Goal: Information Seeking & Learning: Learn about a topic

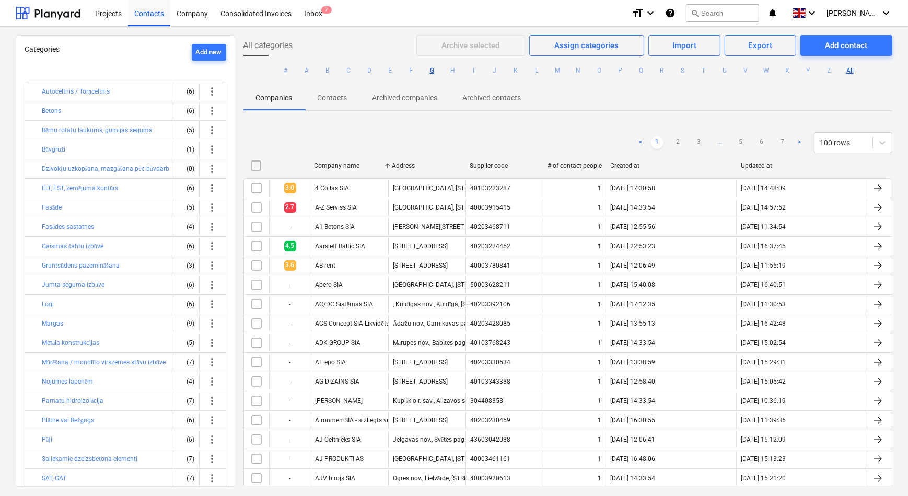
click at [431, 69] on button "G" at bounding box center [432, 70] width 13 height 13
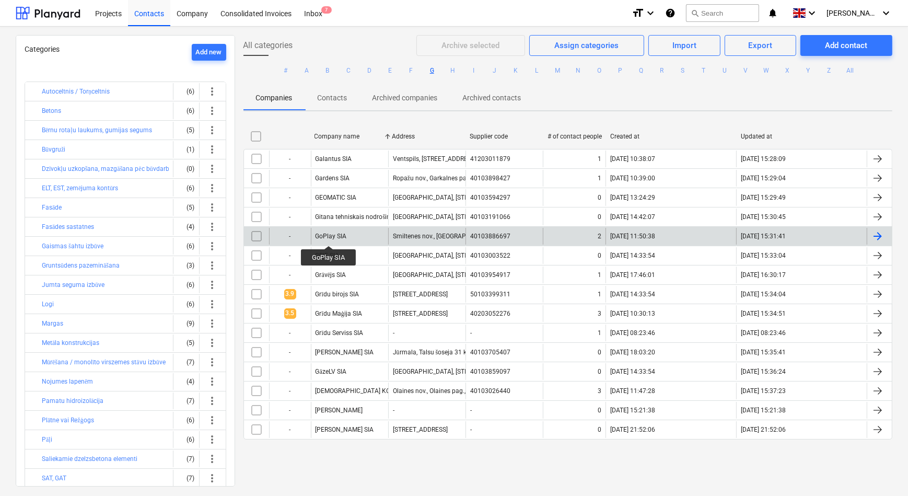
click at [329, 236] on div "GoPlay SIA" at bounding box center [331, 236] width 31 height 7
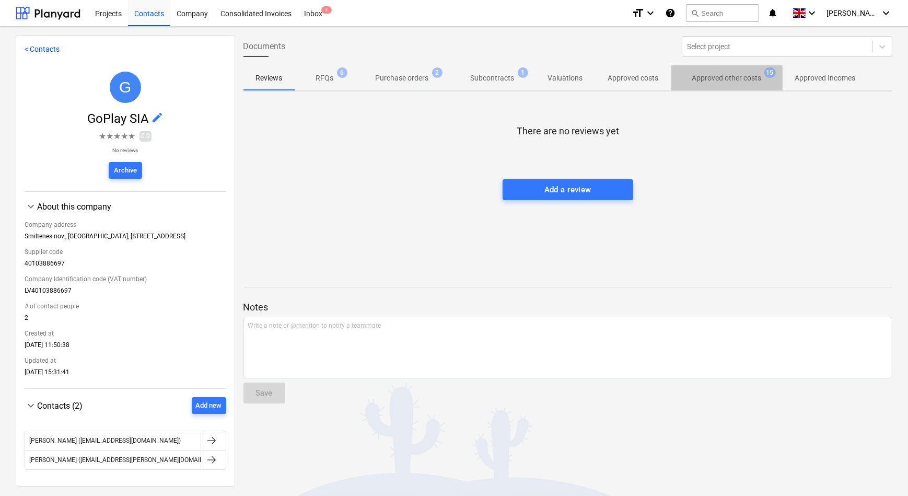
click at [723, 78] on p "Approved other costs" at bounding box center [727, 78] width 70 height 11
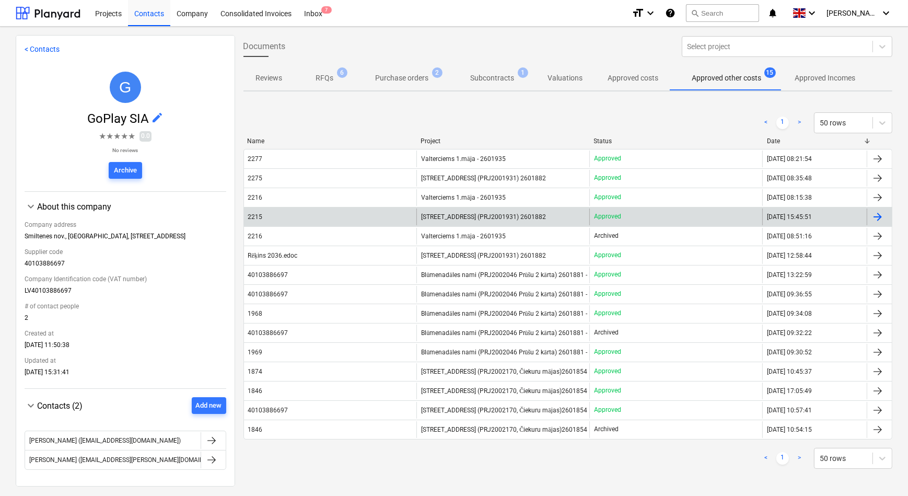
click at [314, 219] on div "2215" at bounding box center [330, 217] width 173 height 17
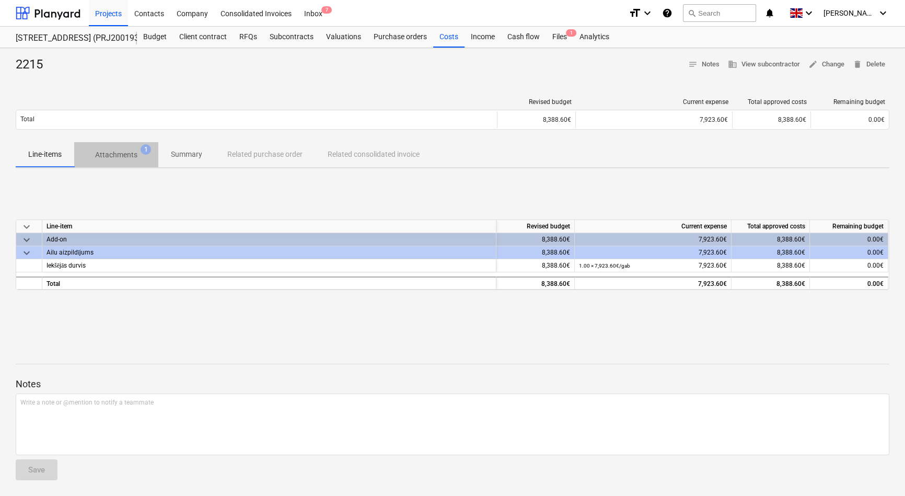
click at [117, 156] on p "Attachments" at bounding box center [116, 154] width 42 height 11
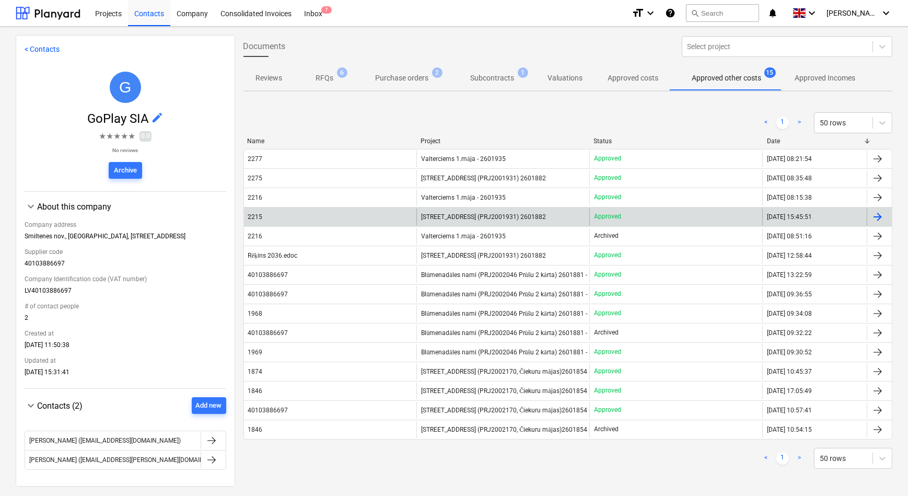
click at [461, 213] on span "[STREET_ADDRESS] (PRJ2001931) 2601882" at bounding box center [483, 216] width 125 height 7
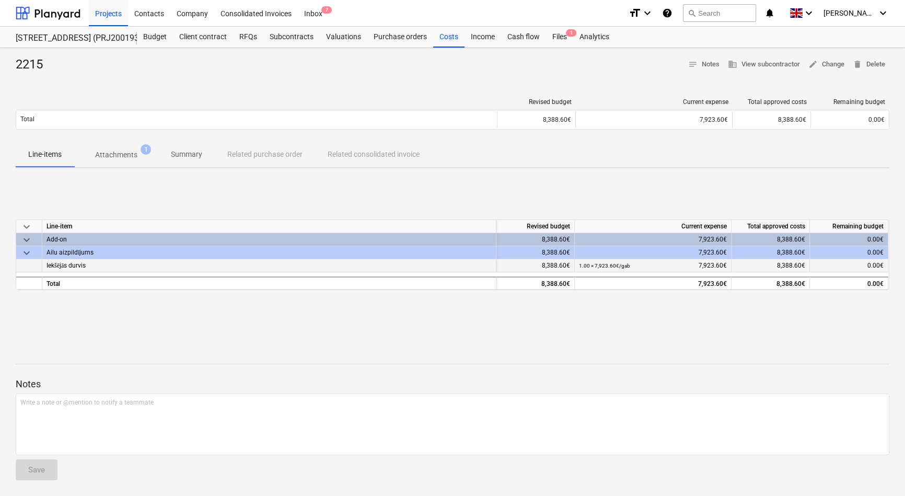
click at [74, 265] on span "Iekšējās durvis" at bounding box center [66, 265] width 39 height 7
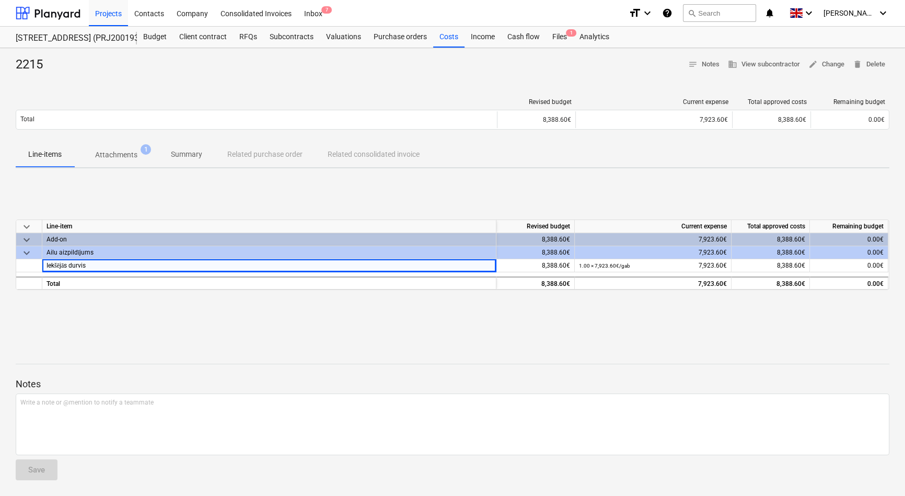
click at [117, 157] on p "Attachments" at bounding box center [116, 154] width 42 height 11
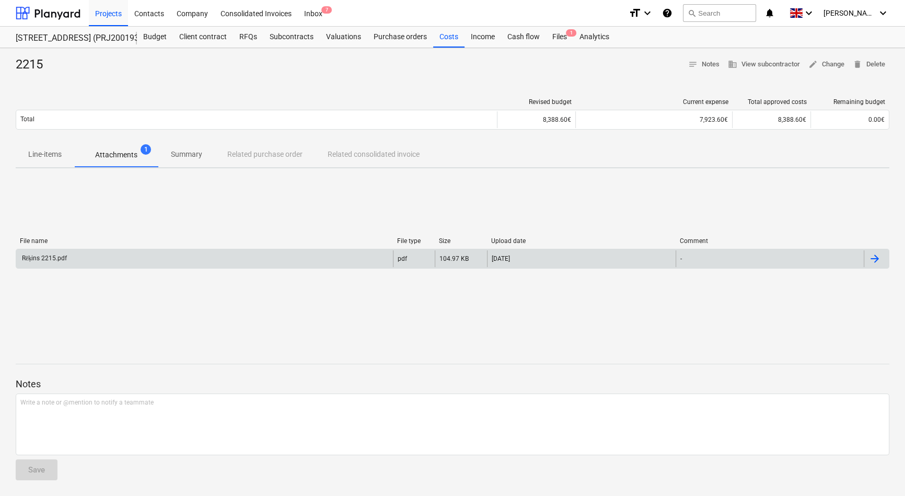
click at [76, 260] on div "Rēķins 2215.pdf" at bounding box center [204, 258] width 377 height 17
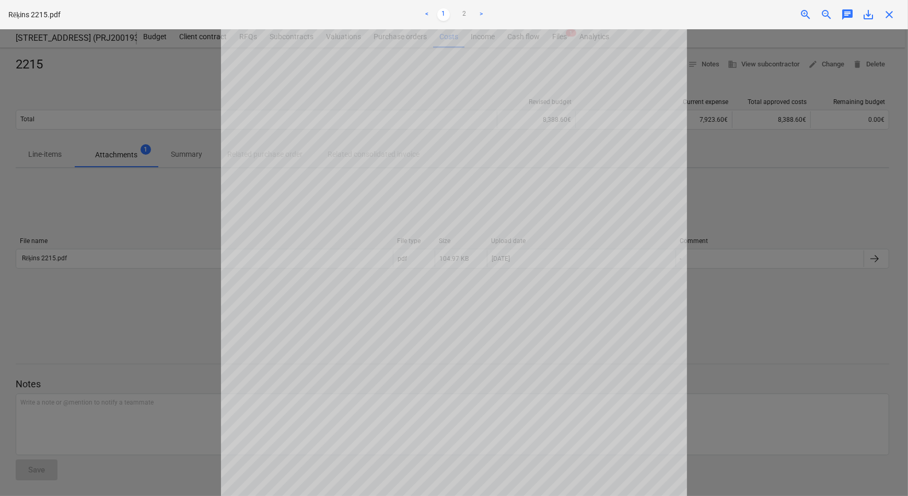
scroll to position [190, 0]
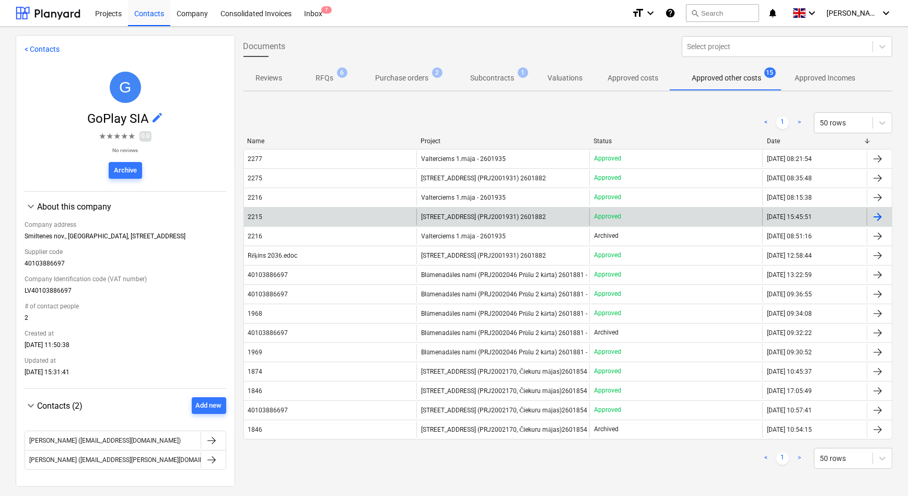
click at [441, 215] on span "[STREET_ADDRESS] (PRJ2001931) 2601882" at bounding box center [483, 216] width 125 height 7
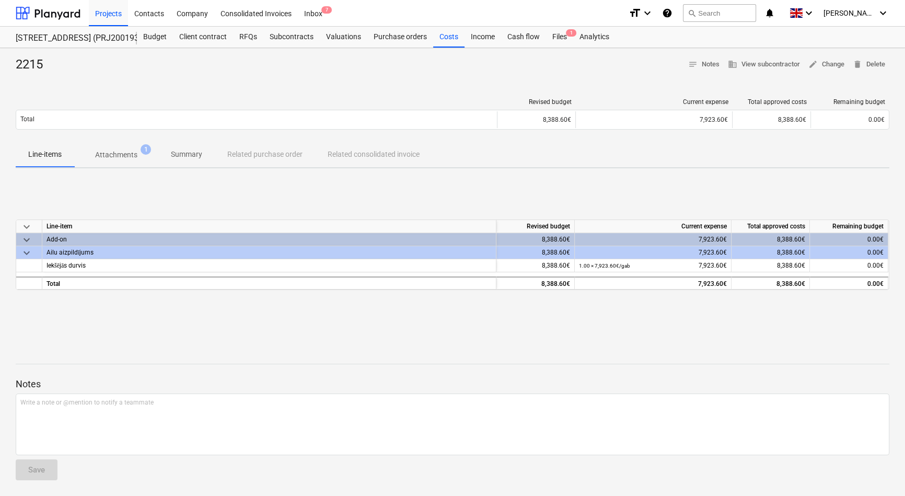
click at [116, 158] on p "Attachments" at bounding box center [116, 154] width 42 height 11
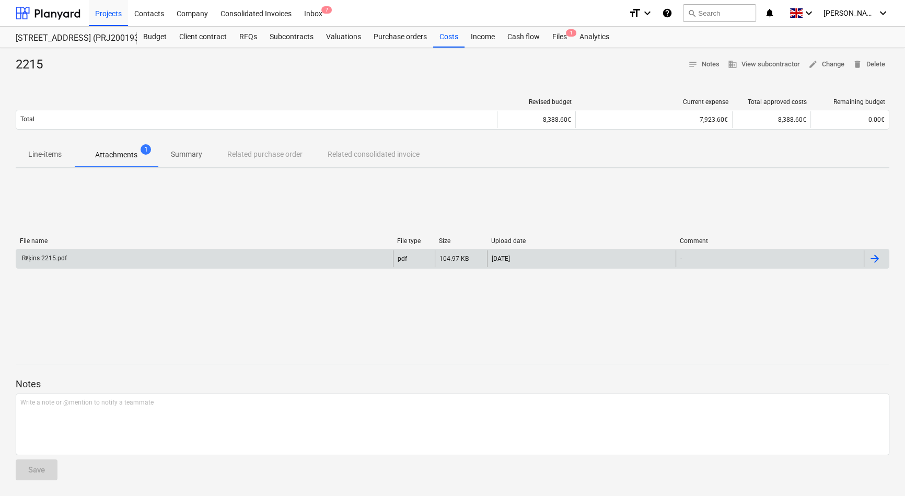
click at [172, 256] on div "Rēķins 2215.pdf" at bounding box center [204, 258] width 377 height 17
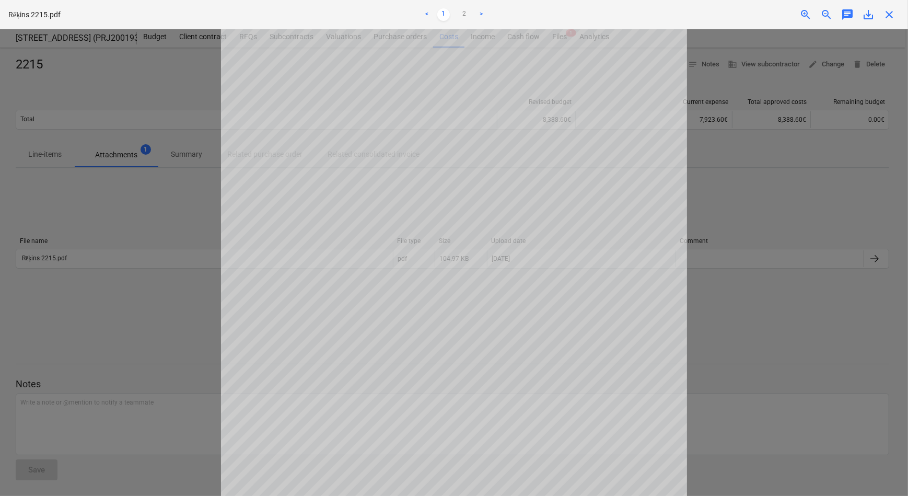
scroll to position [95, 0]
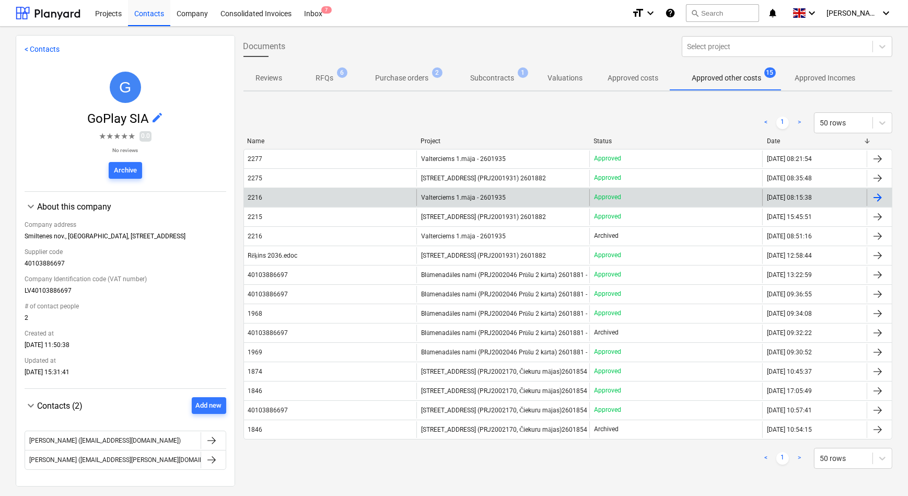
click at [273, 197] on div "2216" at bounding box center [330, 197] width 173 height 17
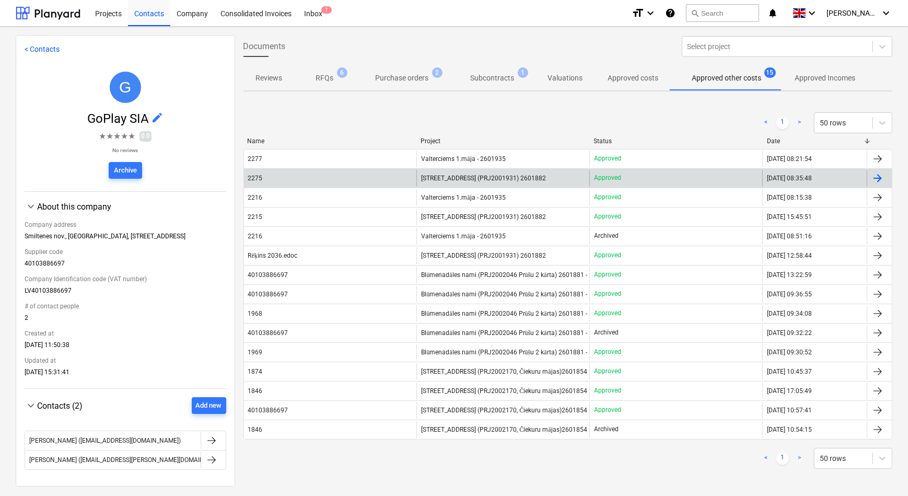
click at [394, 175] on div "2275" at bounding box center [330, 178] width 173 height 17
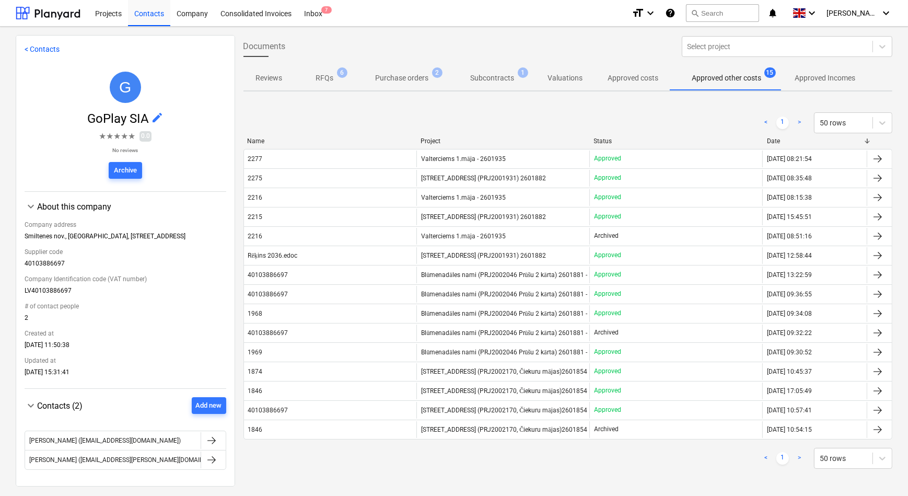
click at [370, 158] on div "2277" at bounding box center [330, 159] width 173 height 17
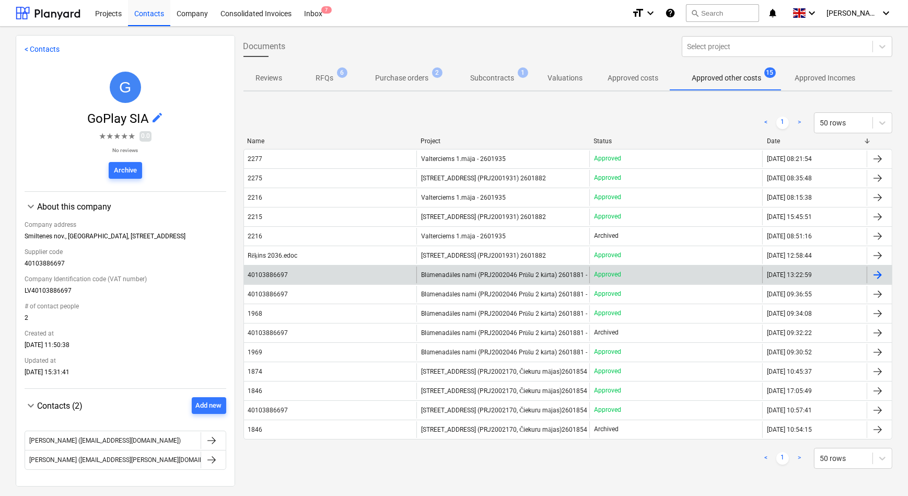
click at [294, 271] on div "40103886697" at bounding box center [330, 275] width 173 height 17
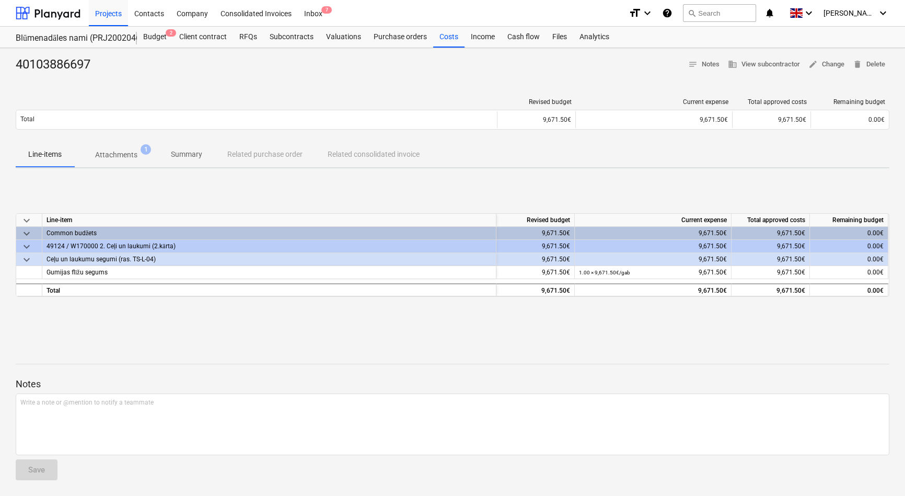
click at [113, 157] on p "Attachments" at bounding box center [116, 154] width 42 height 11
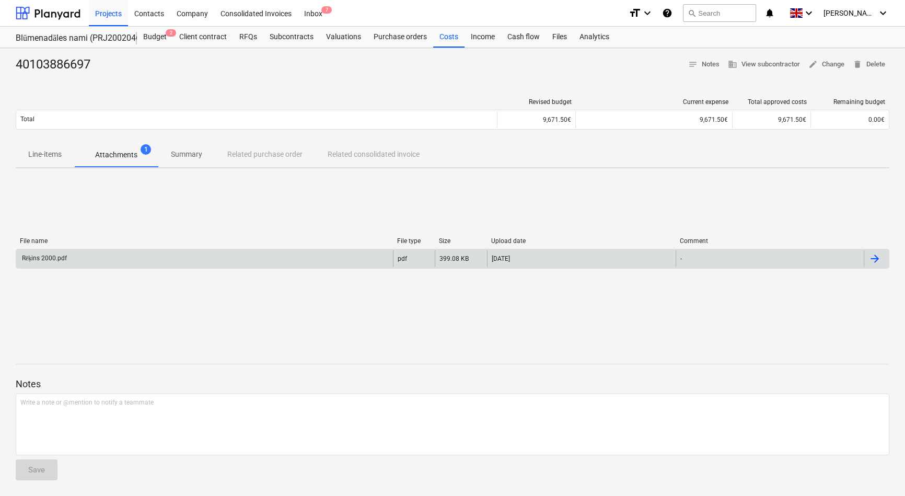
click at [76, 256] on div "Rēķins 2000.pdf" at bounding box center [204, 258] width 377 height 17
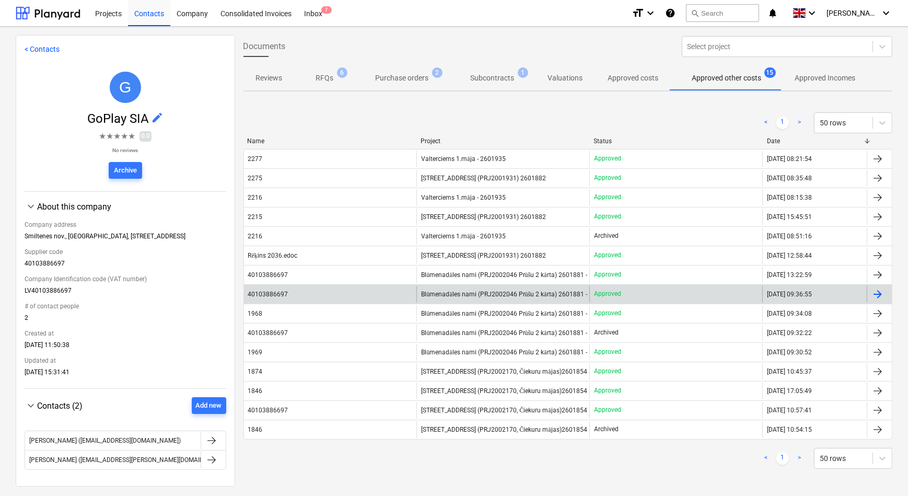
click at [333, 293] on div "40103886697" at bounding box center [330, 294] width 173 height 17
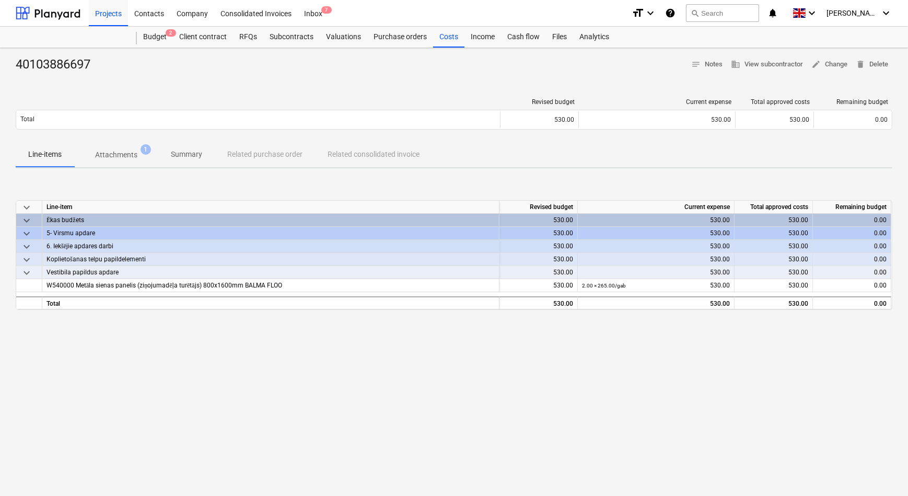
click at [115, 152] on p "Attachments" at bounding box center [116, 154] width 42 height 11
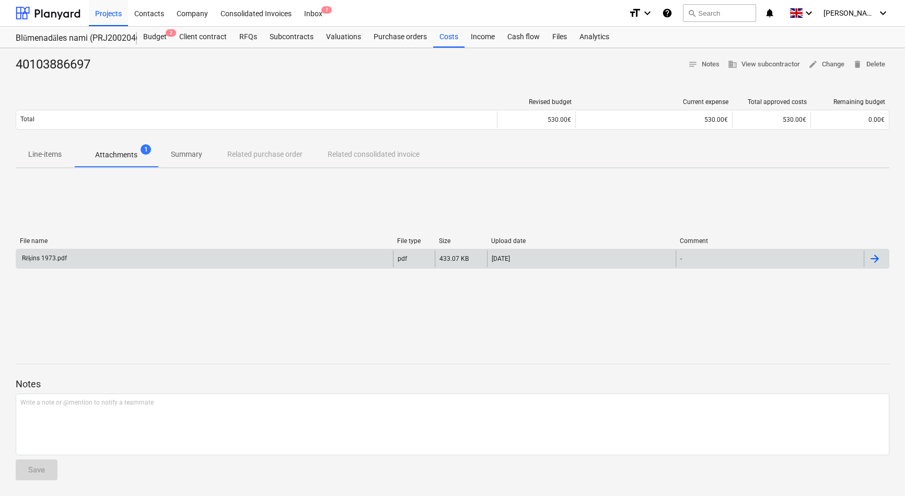
click at [70, 257] on div "Rēķins 1973.pdf" at bounding box center [204, 258] width 377 height 17
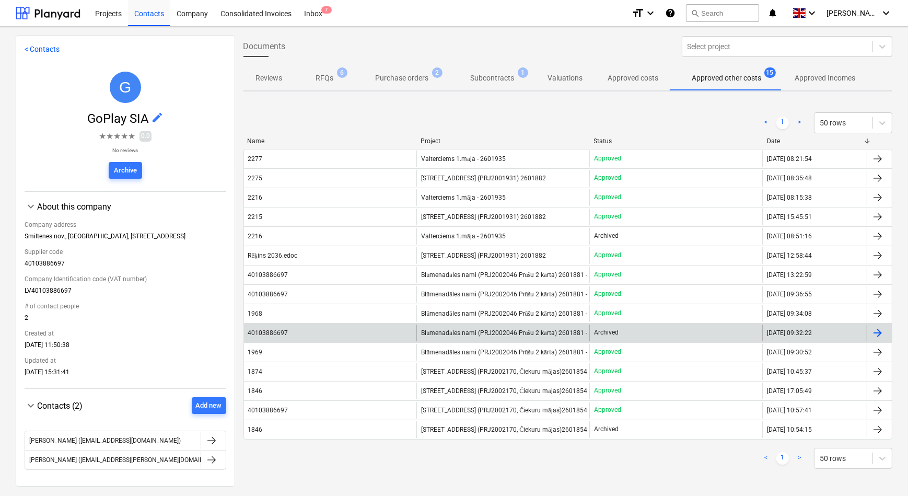
click at [298, 330] on div "40103886697" at bounding box center [330, 333] width 173 height 17
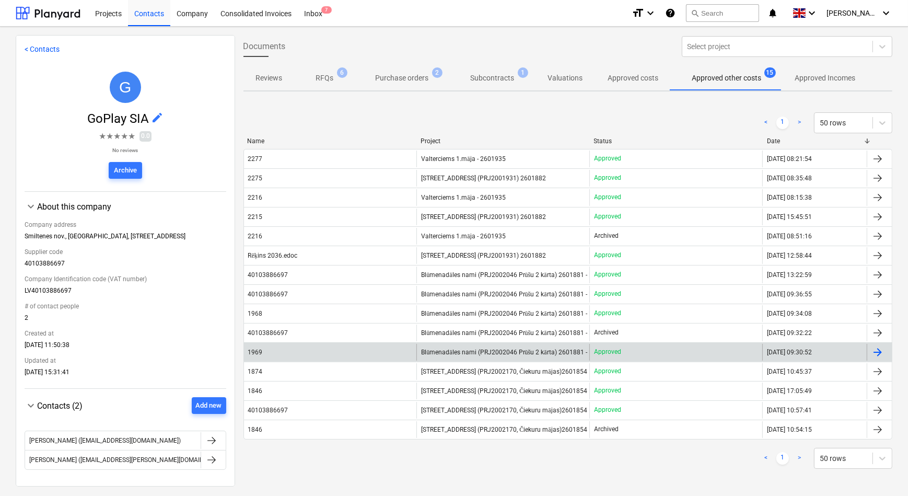
click at [337, 352] on div "1969" at bounding box center [330, 352] width 173 height 17
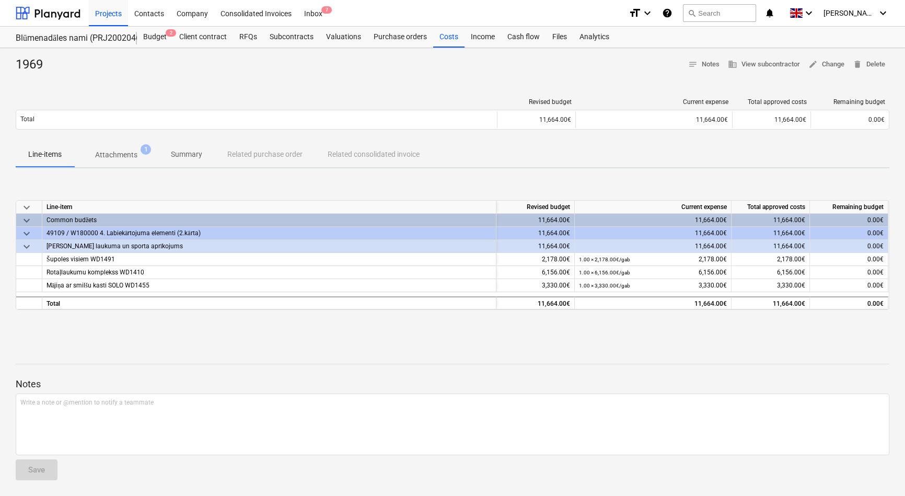
click at [111, 158] on p "Attachments" at bounding box center [116, 154] width 42 height 11
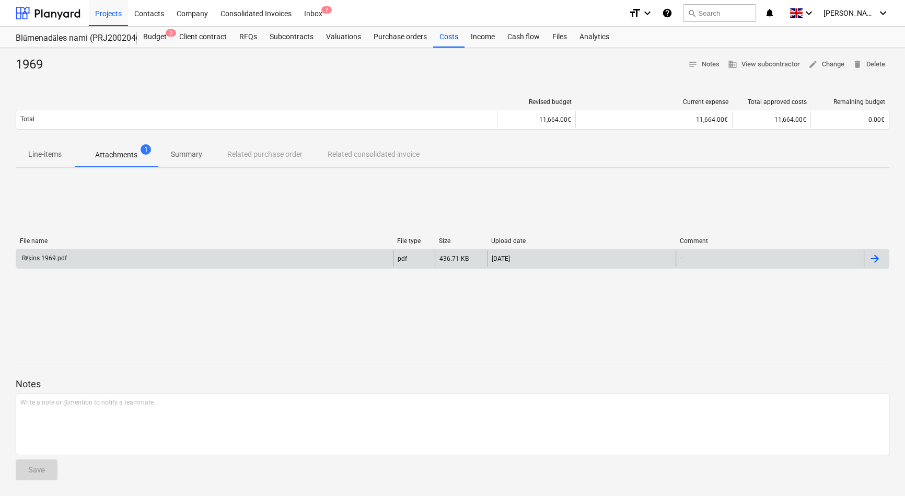
click at [59, 260] on div "Rēķins 1969.pdf" at bounding box center [43, 259] width 47 height 8
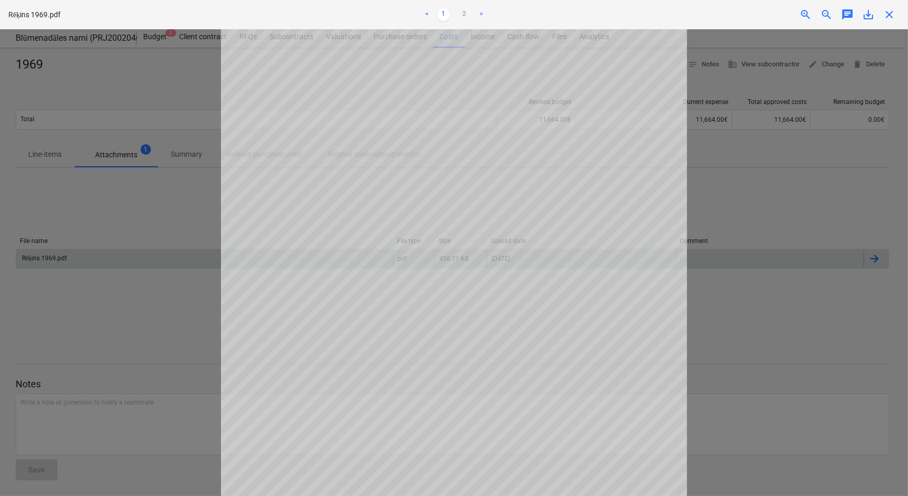
scroll to position [95, 0]
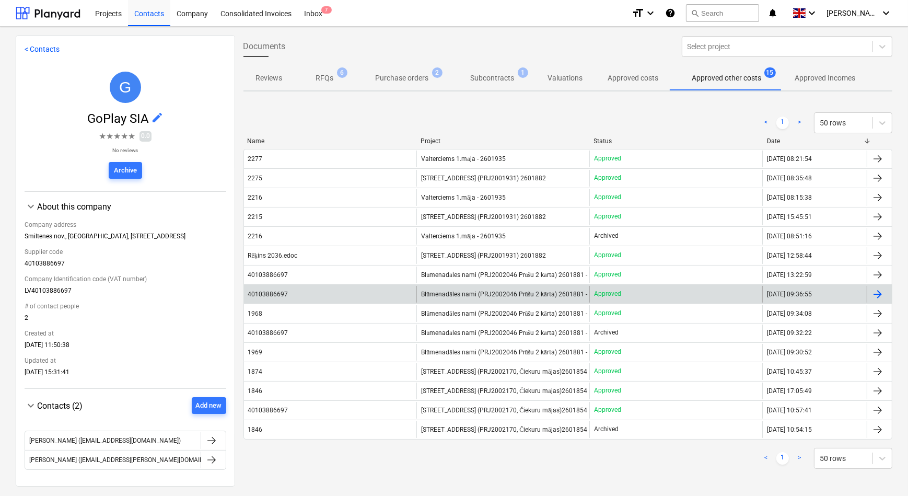
click at [476, 293] on span "Blūmenadāles nami (PRJ2002046 Prūšu 2 kārta) 2601881 - Pabeigts. Izmaksas nelie…" at bounding box center [546, 295] width 251 height 8
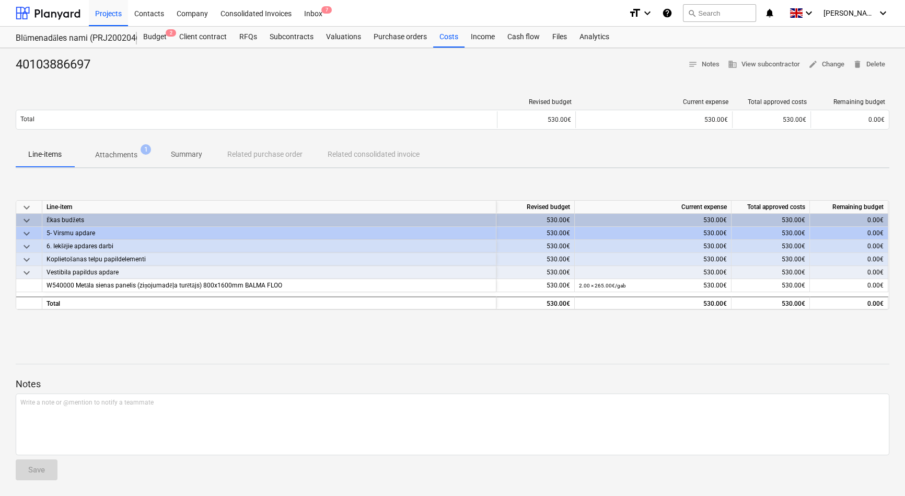
click at [120, 157] on p "Attachments" at bounding box center [116, 154] width 42 height 11
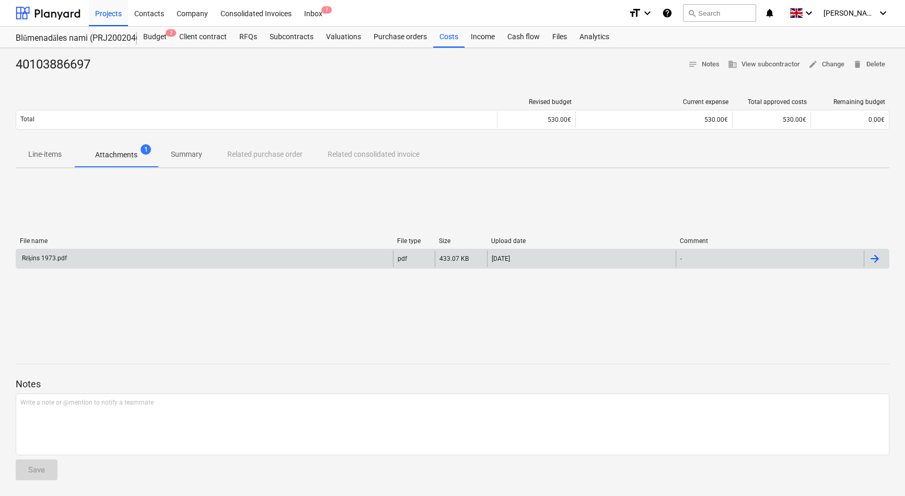
click at [155, 257] on div "Rēķins 1973.pdf" at bounding box center [204, 258] width 377 height 17
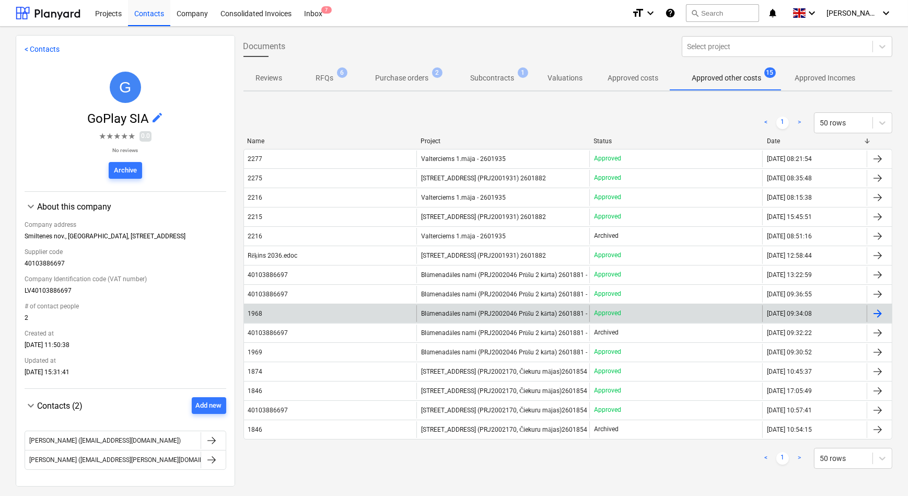
click at [307, 312] on div "1968" at bounding box center [330, 313] width 173 height 17
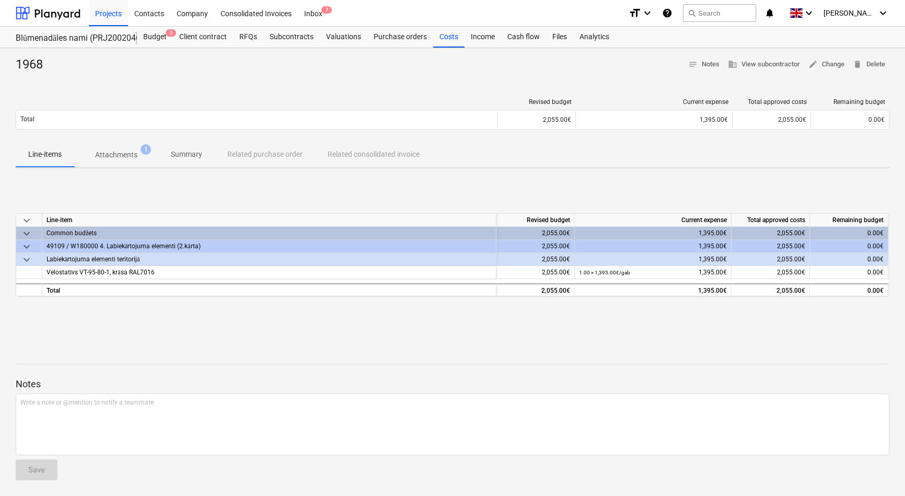
click at [108, 156] on p "Attachments" at bounding box center [116, 154] width 42 height 11
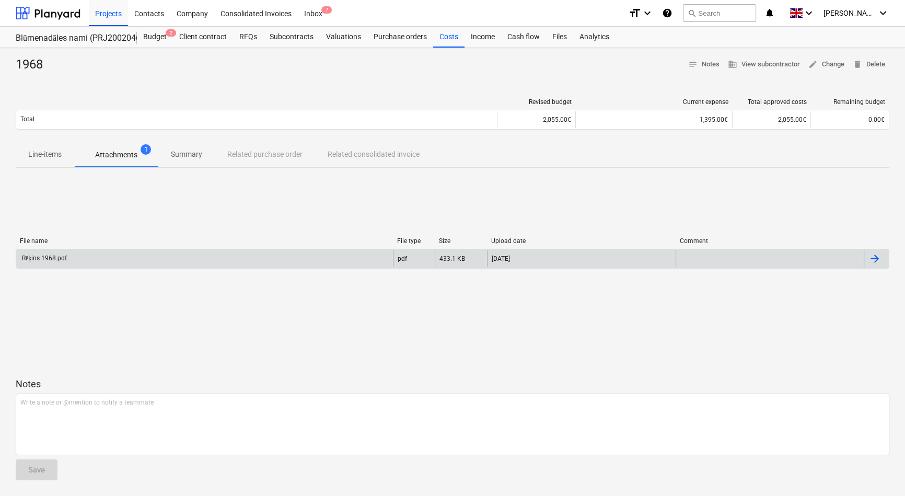
click at [91, 262] on div "Rēķins 1968.pdf" at bounding box center [204, 258] width 377 height 17
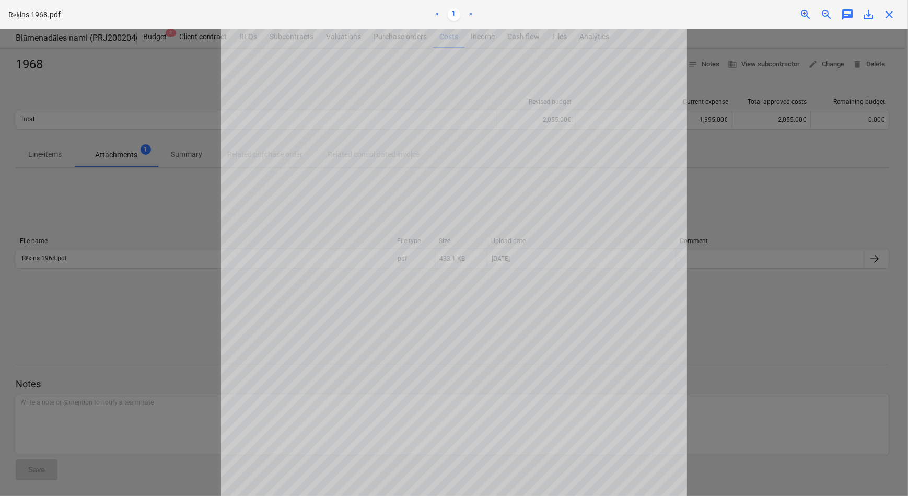
click at [890, 14] on span "close" at bounding box center [889, 14] width 13 height 13
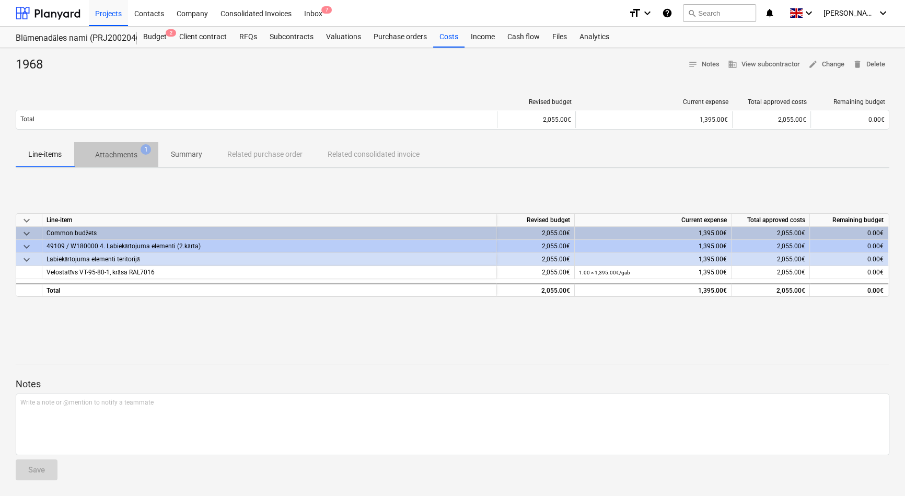
click at [111, 159] on p "Attachments" at bounding box center [116, 154] width 42 height 11
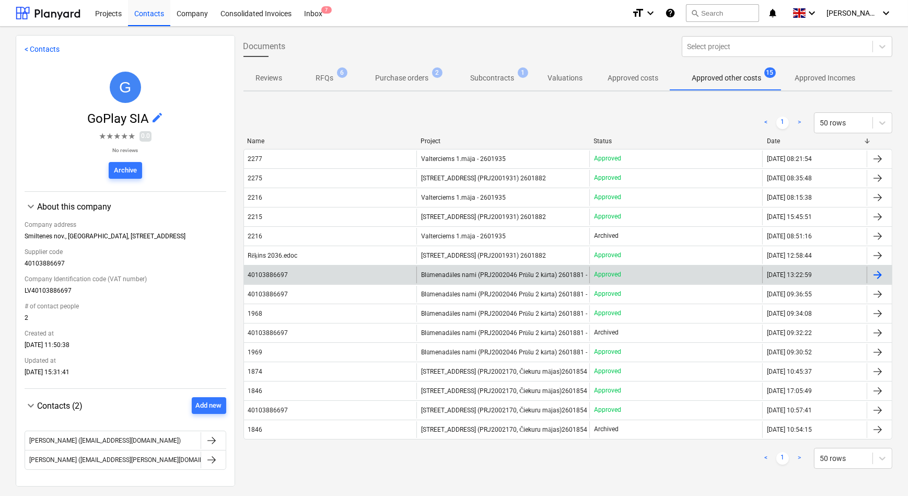
click at [500, 272] on span "Blūmenadāles nami (PRJ2002046 Prūšu 2 kārta) 2601881 - Pabeigts. Izmaksas nelie…" at bounding box center [546, 275] width 251 height 8
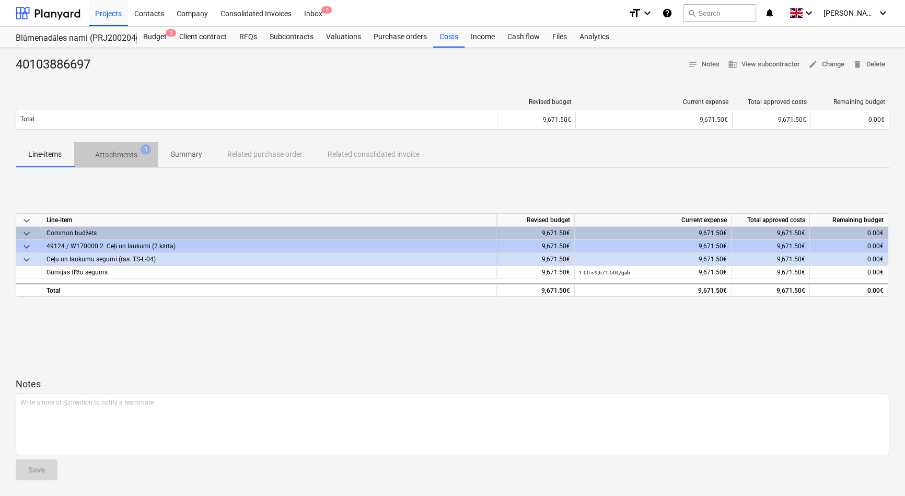
click at [121, 151] on p "Attachments" at bounding box center [116, 154] width 42 height 11
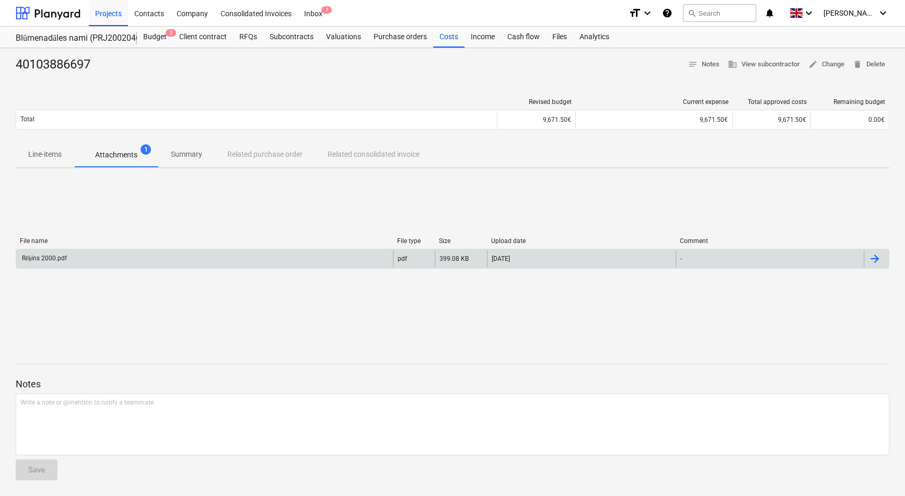
click at [127, 263] on div "Rēķins 2000.pdf" at bounding box center [204, 258] width 377 height 17
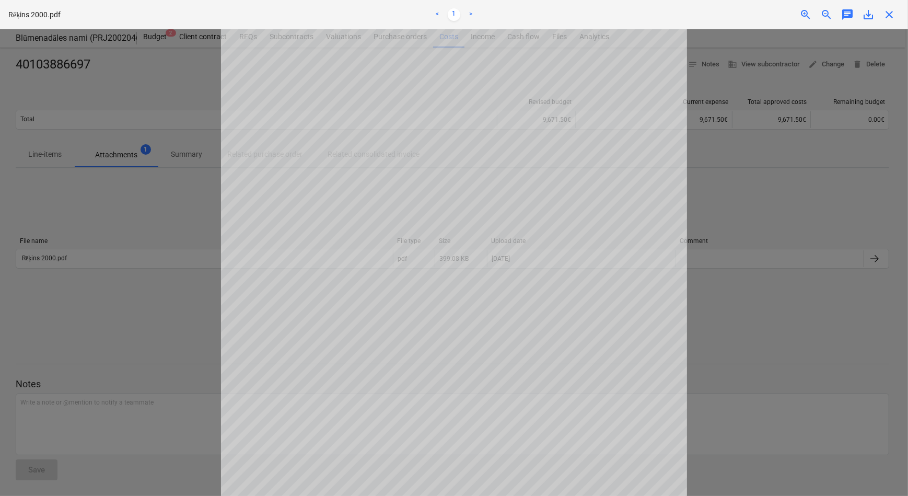
click at [893, 16] on span "close" at bounding box center [889, 14] width 13 height 13
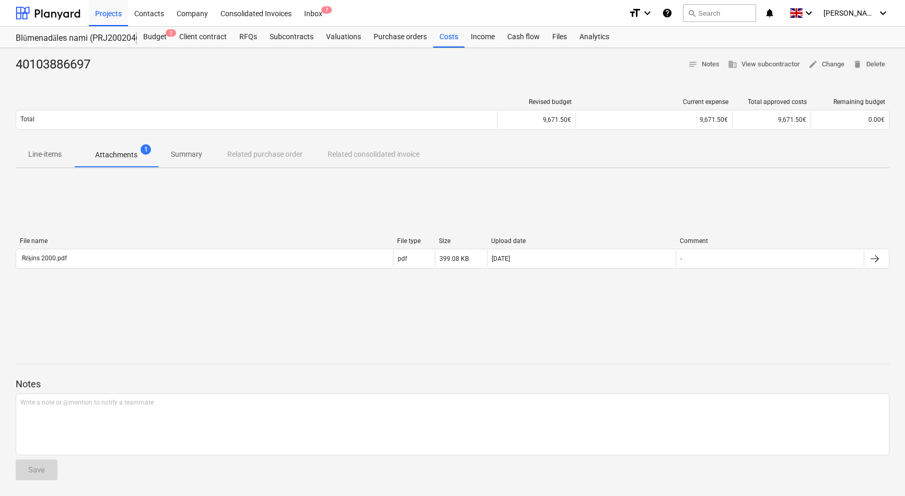
click at [34, 154] on p "Line-items" at bounding box center [44, 154] width 33 height 11
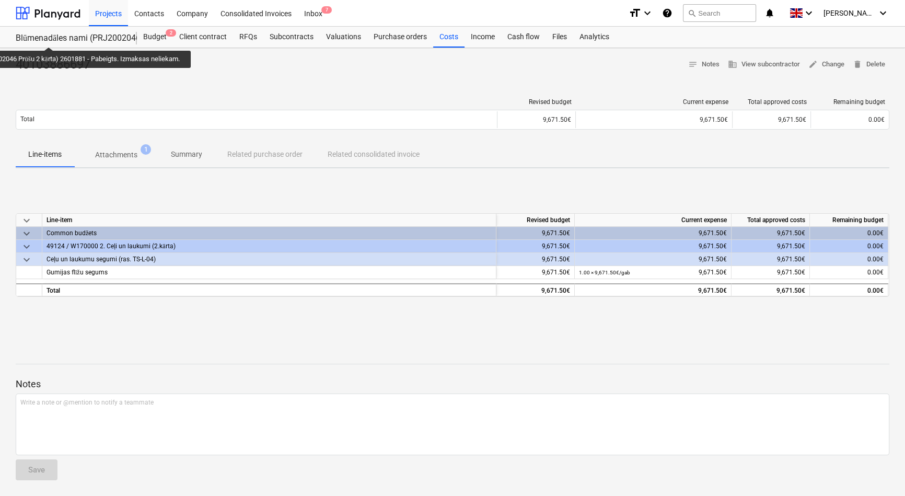
click at [53, 38] on div "Blūmenadāles nami (PRJ2002046 Prūšu 2 kārta) 2601881 - Pabeigts. Izmaksas nelie…" at bounding box center [70, 38] width 109 height 11
click at [57, 11] on div at bounding box center [48, 13] width 65 height 26
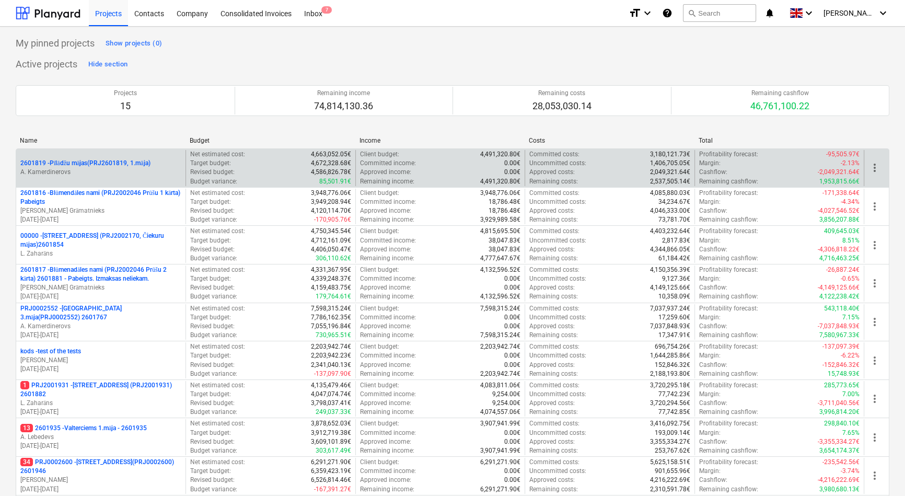
click at [74, 162] on p "2601819 - Pīlādžu mājas(PRJ2601819, 1.māja)" at bounding box center [85, 163] width 130 height 9
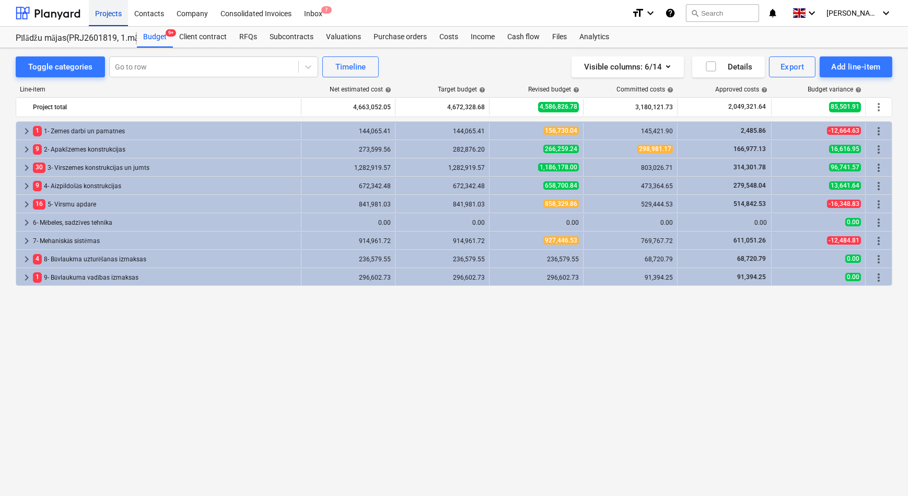
click at [118, 13] on div "Projects" at bounding box center [108, 12] width 39 height 27
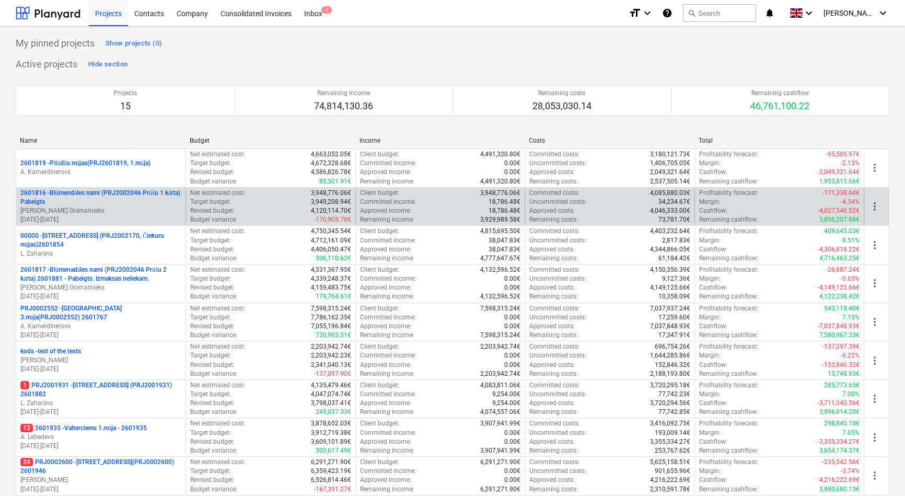
click at [74, 194] on p "2601816 - Blūmendāles nami (PRJ2002046 Prūšu 1 kārta) Pabeigts" at bounding box center [100, 198] width 161 height 18
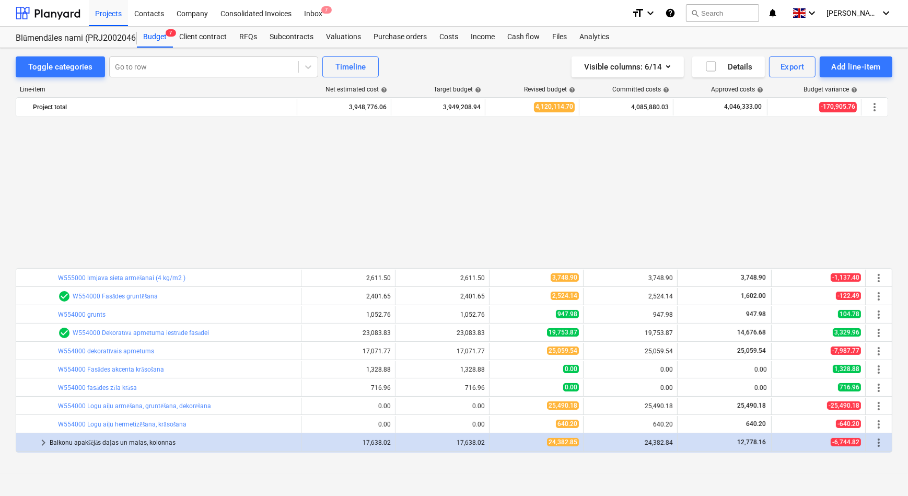
scroll to position [419, 0]
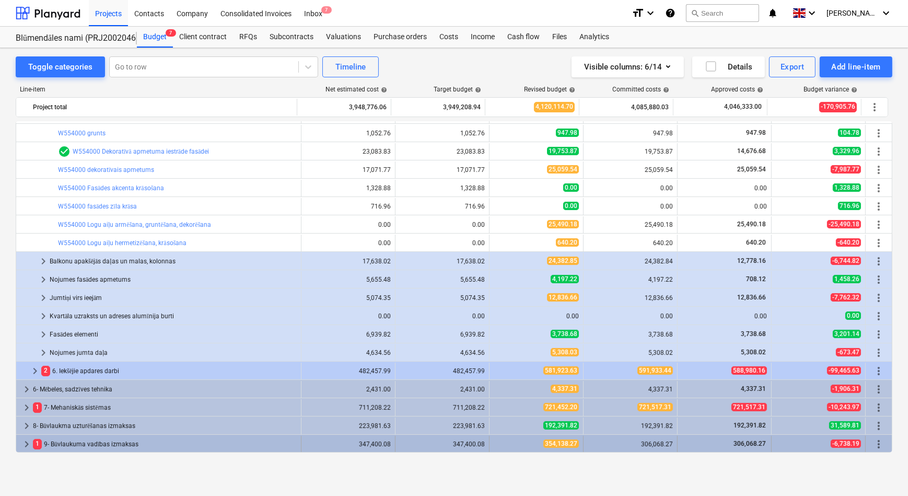
click at [27, 440] on span "keyboard_arrow_right" at bounding box center [26, 444] width 13 height 13
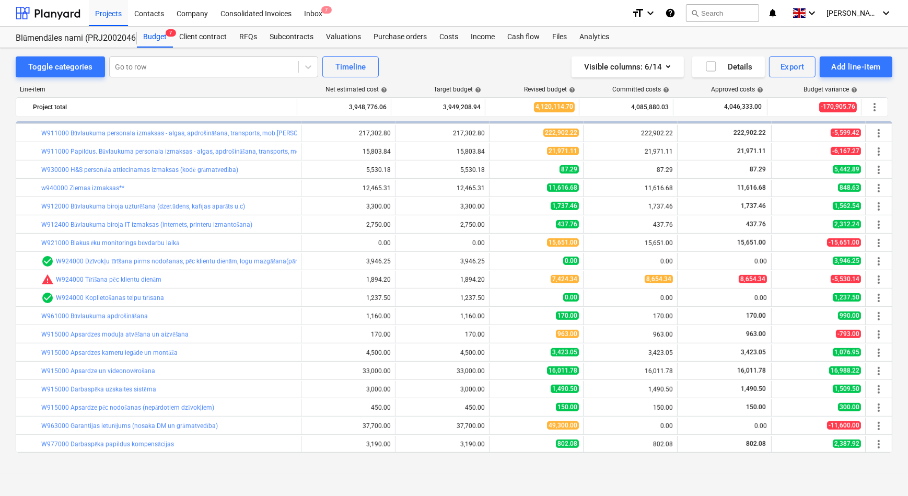
scroll to position [700, 0]
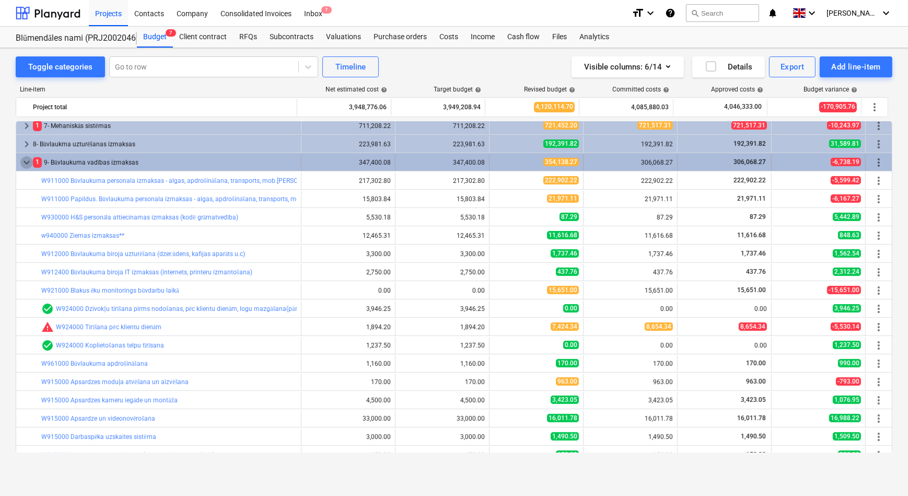
click at [21, 162] on span "keyboard_arrow_down" at bounding box center [26, 162] width 13 height 13
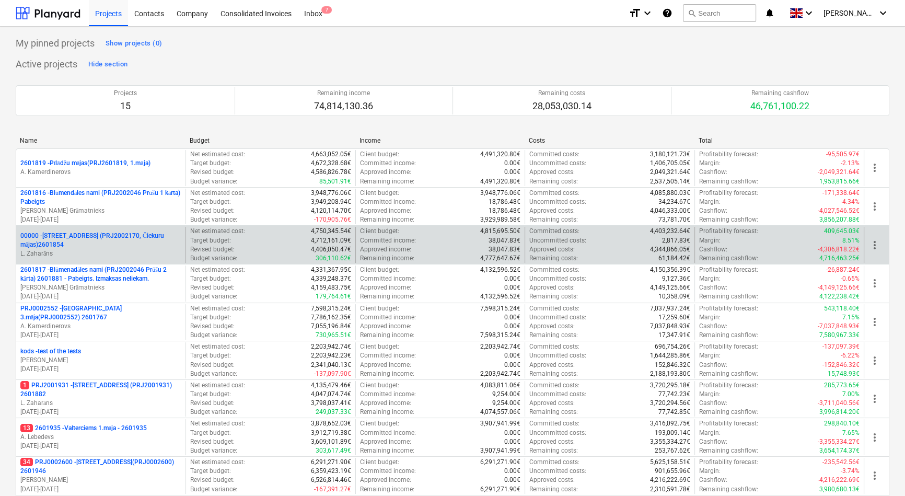
click at [67, 245] on p "00000 - [STREET_ADDRESS] (PRJ2002170, Čiekuru mājas)2601854" at bounding box center [100, 241] width 161 height 18
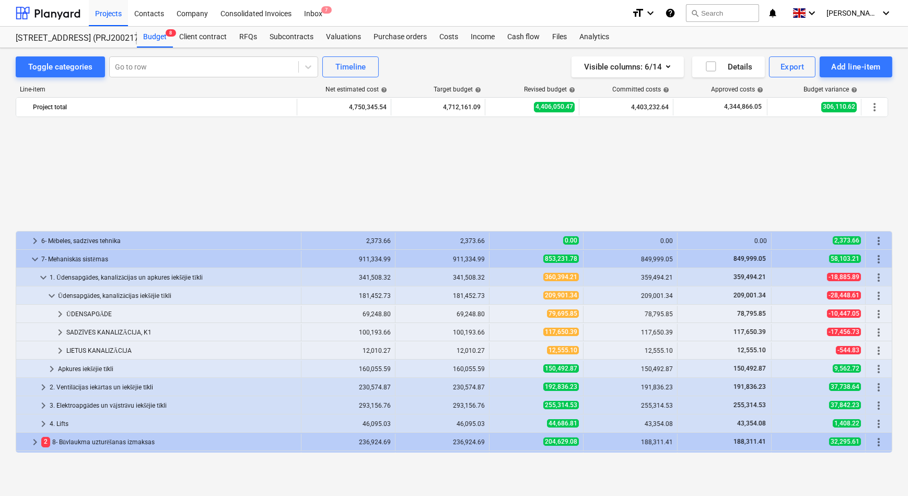
scroll to position [491, 0]
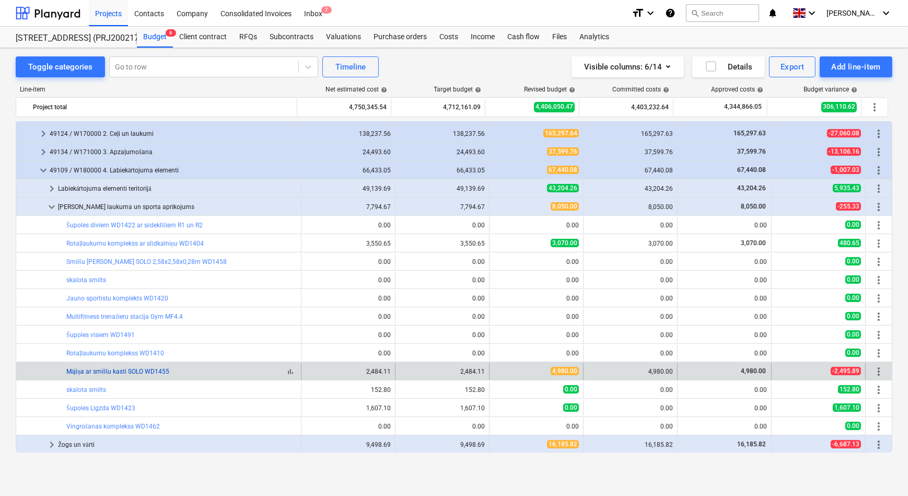
click at [83, 372] on link "Mājiņa ar smilšu kasti SOLO WD1455" at bounding box center [117, 371] width 103 height 7
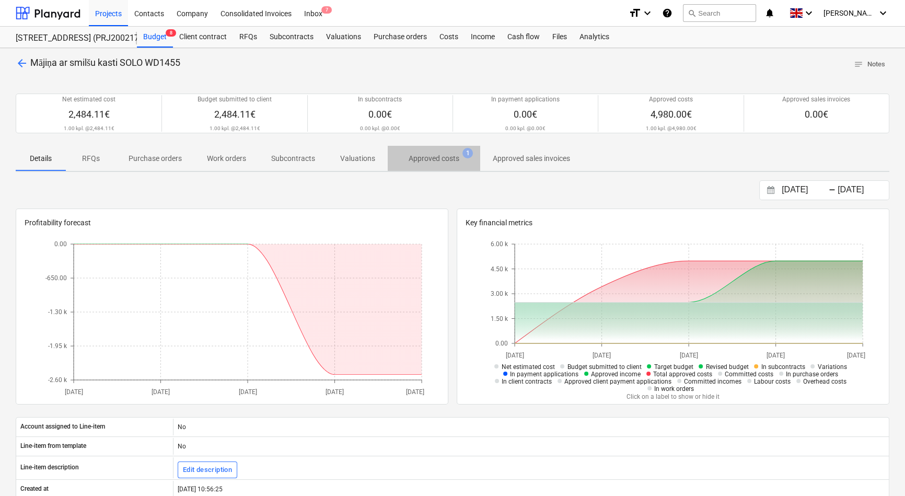
click at [435, 159] on p "Approved costs" at bounding box center [434, 158] width 51 height 11
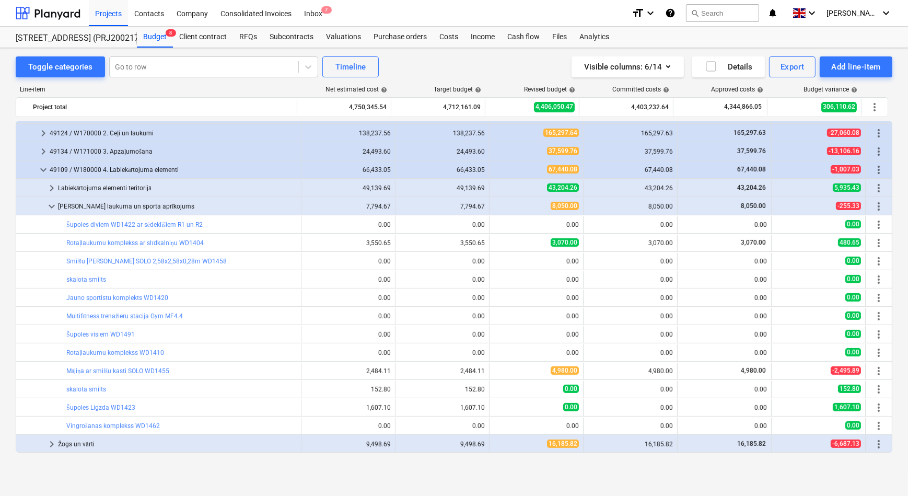
scroll to position [444, 0]
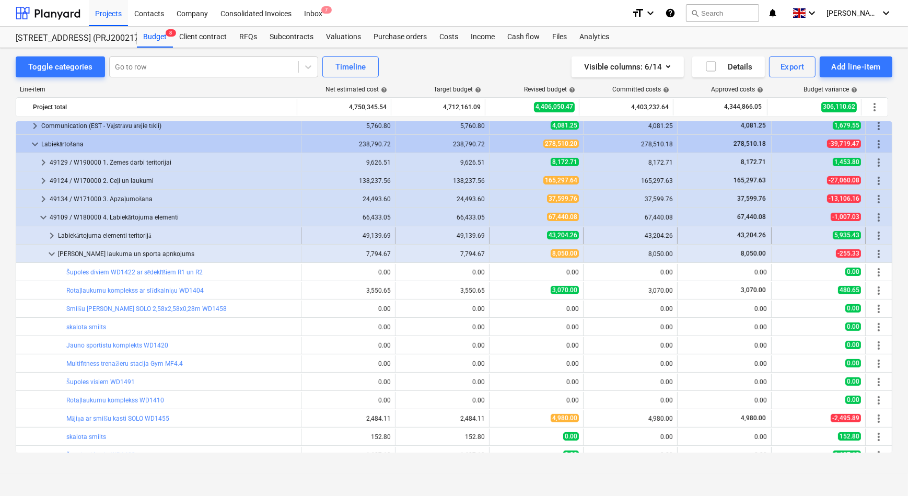
click at [46, 234] on span "keyboard_arrow_right" at bounding box center [51, 235] width 13 height 13
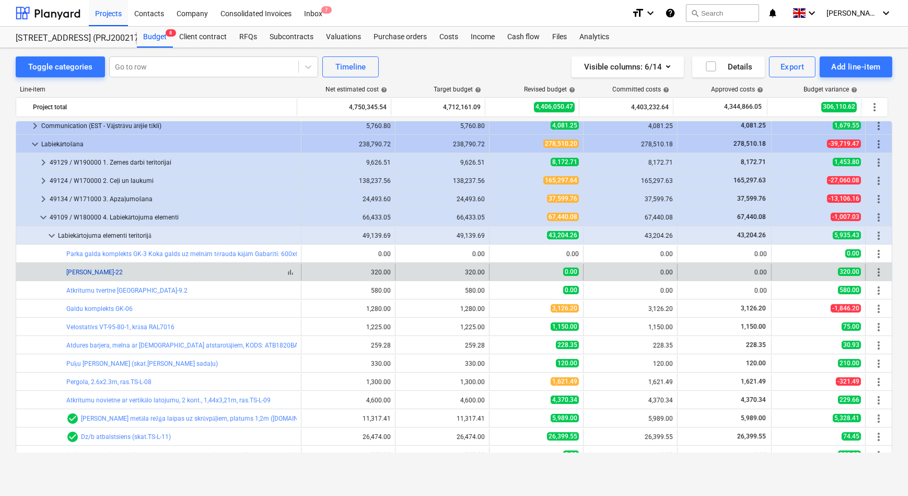
click at [91, 272] on link "[PERSON_NAME]-22" at bounding box center [94, 272] width 56 height 7
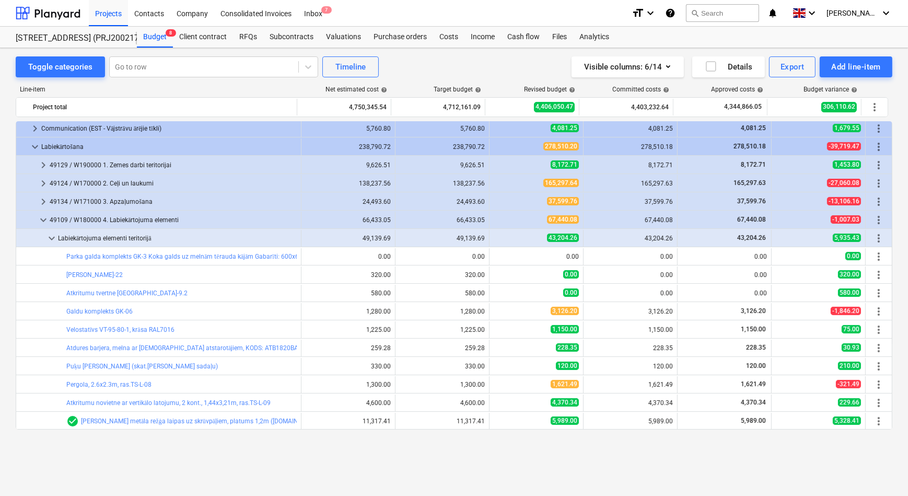
scroll to position [397, 0]
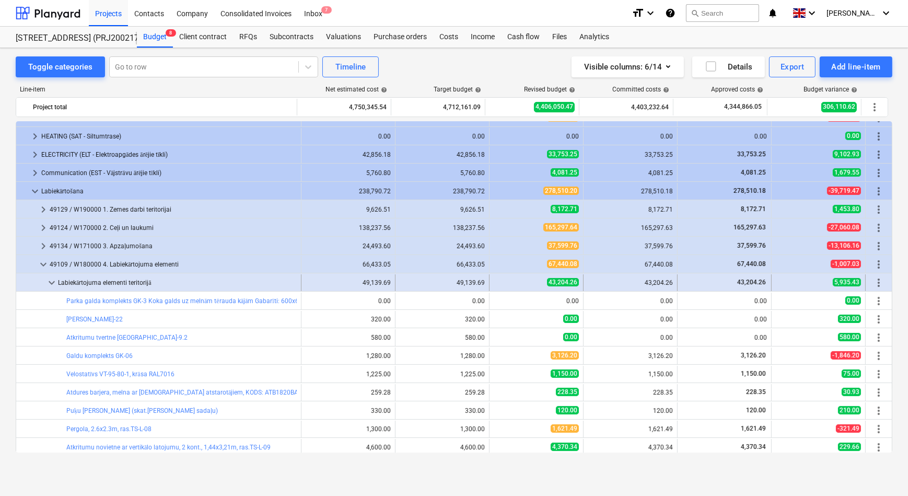
click at [47, 280] on span "keyboard_arrow_down" at bounding box center [51, 282] width 13 height 13
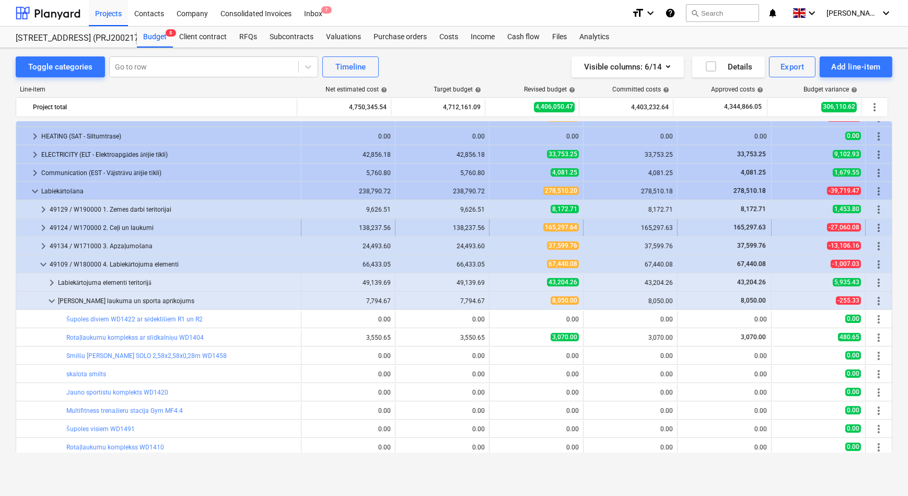
click at [41, 227] on span "keyboard_arrow_right" at bounding box center [43, 228] width 13 height 13
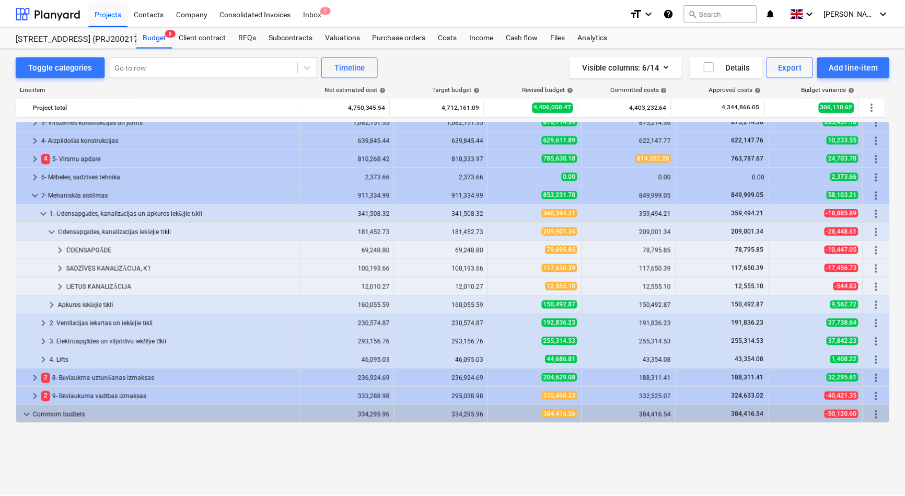
scroll to position [0, 0]
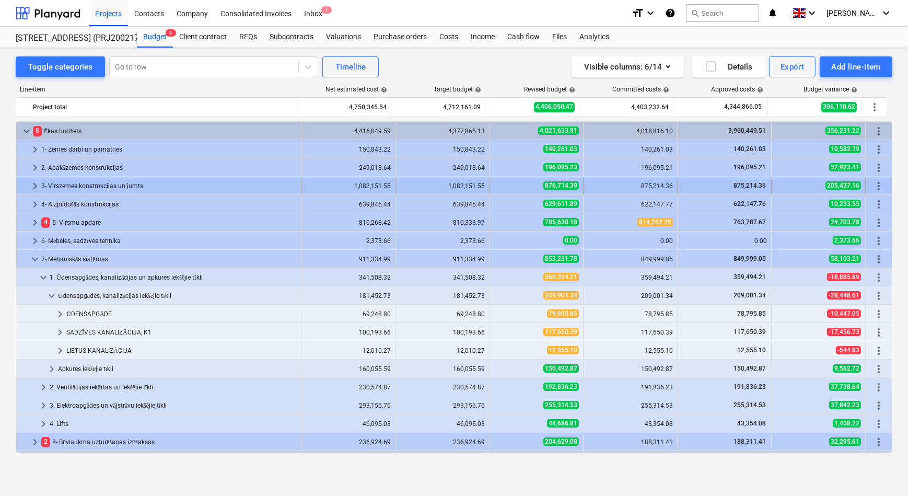
click at [33, 188] on span "keyboard_arrow_right" at bounding box center [35, 186] width 13 height 13
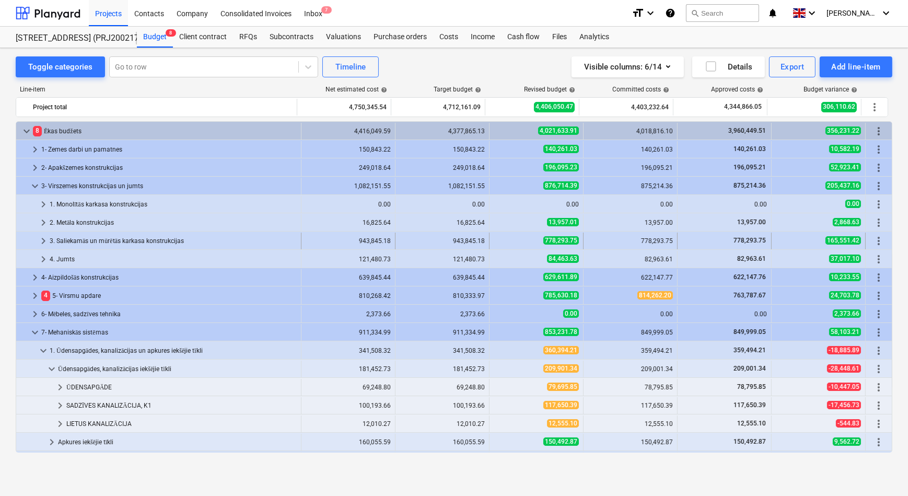
click at [39, 238] on span "keyboard_arrow_right" at bounding box center [43, 241] width 13 height 13
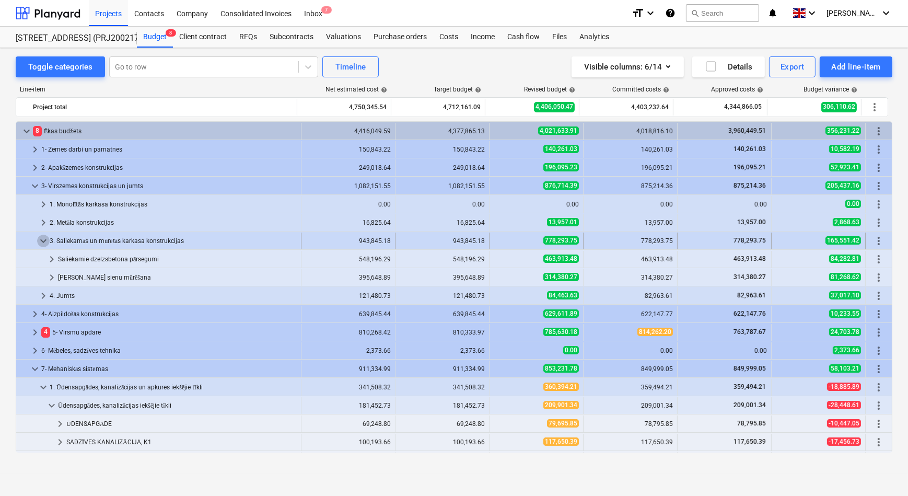
click at [42, 241] on span "keyboard_arrow_down" at bounding box center [43, 241] width 13 height 13
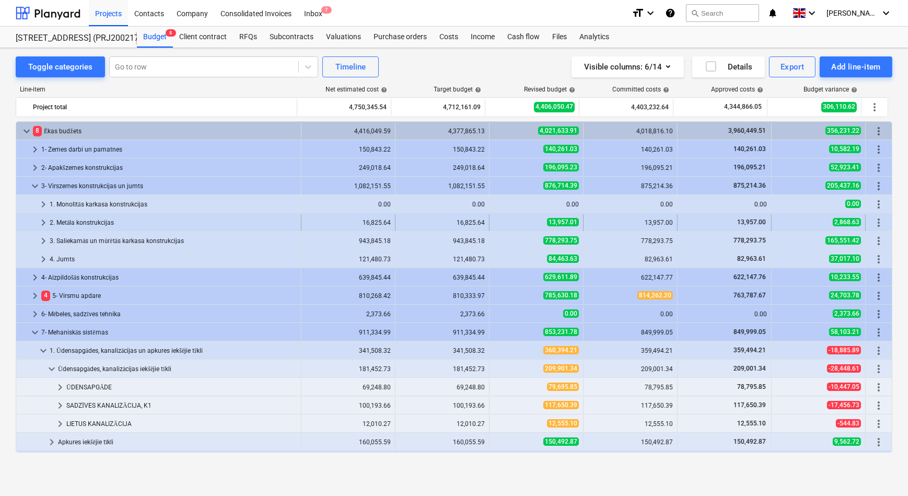
click at [46, 220] on span "keyboard_arrow_right" at bounding box center [43, 222] width 13 height 13
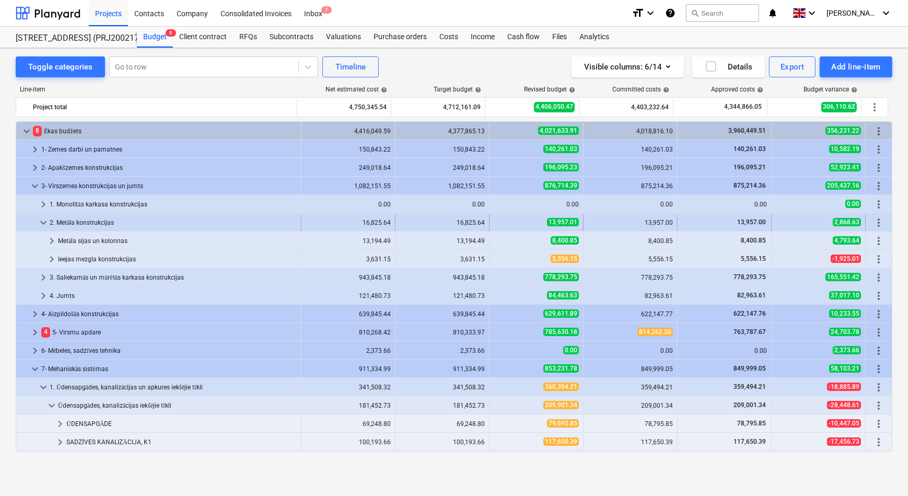
click at [42, 222] on span "keyboard_arrow_down" at bounding box center [43, 222] width 13 height 13
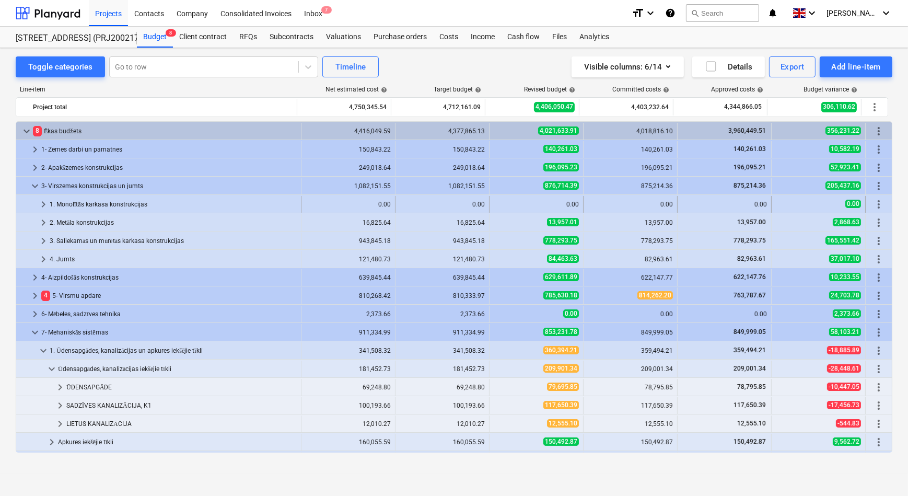
click at [40, 203] on span "keyboard_arrow_right" at bounding box center [43, 204] width 13 height 13
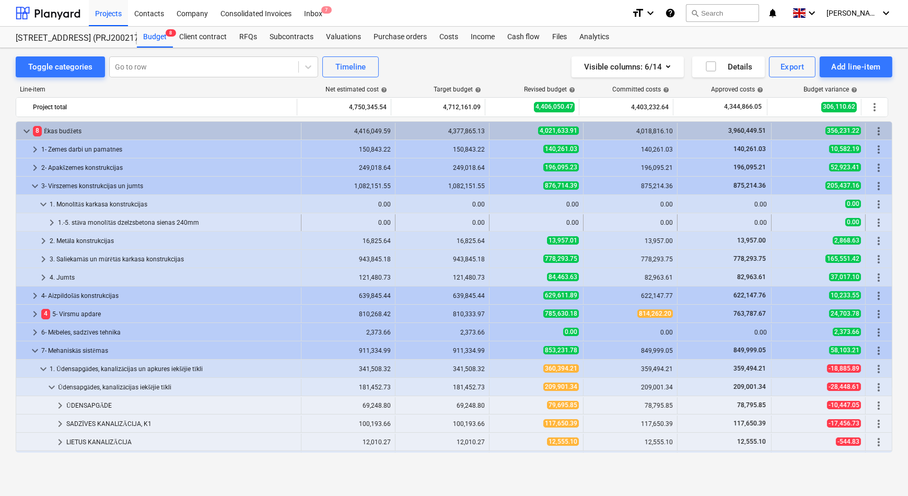
click at [52, 224] on span "keyboard_arrow_right" at bounding box center [51, 222] width 13 height 13
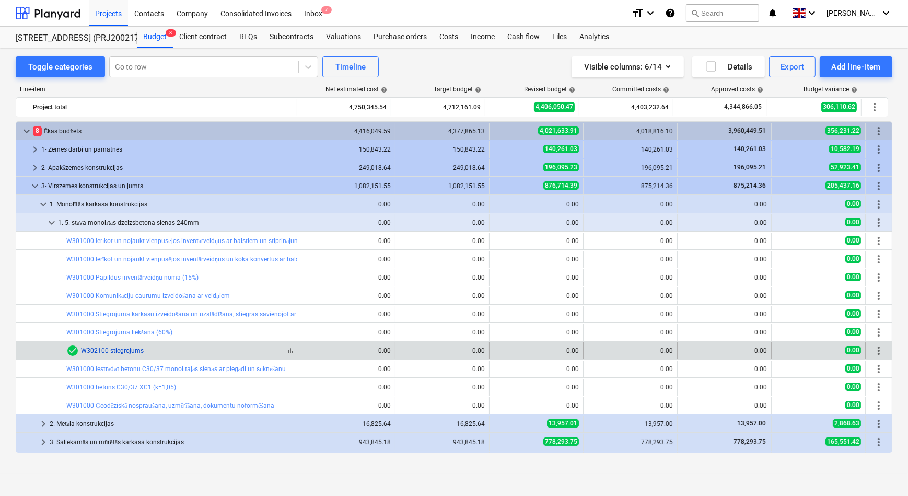
click at [103, 351] on link "W302100 stiegrojums" at bounding box center [112, 350] width 63 height 7
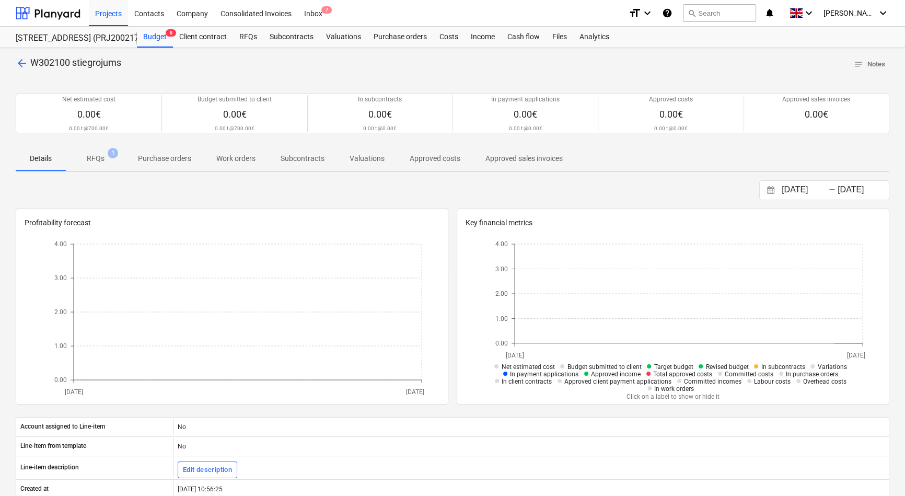
click at [99, 157] on p "RFQs" at bounding box center [96, 158] width 18 height 11
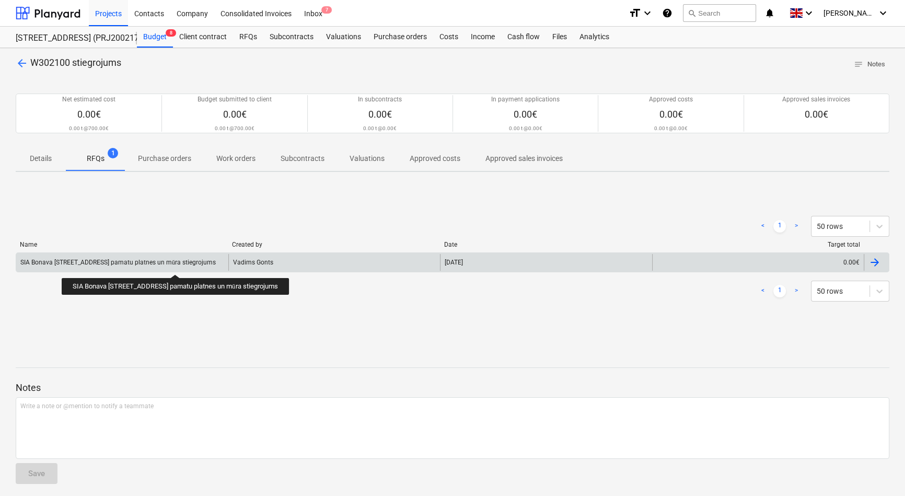
click at [182, 265] on div "SIA Bonava [STREET_ADDRESS] pamatu platnes un mūra stiegrojums" at bounding box center [117, 263] width 195 height 8
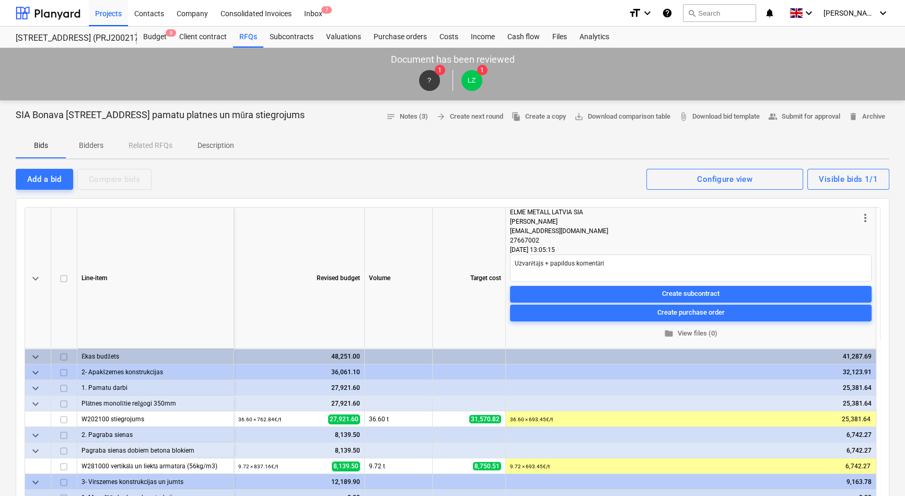
click at [207, 149] on p "Description" at bounding box center [216, 145] width 37 height 11
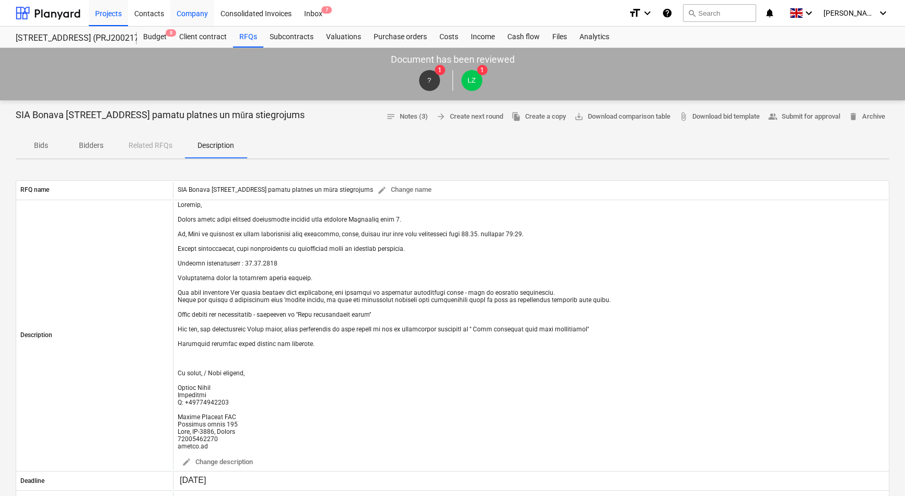
click at [191, 16] on div "Company" at bounding box center [192, 12] width 44 height 27
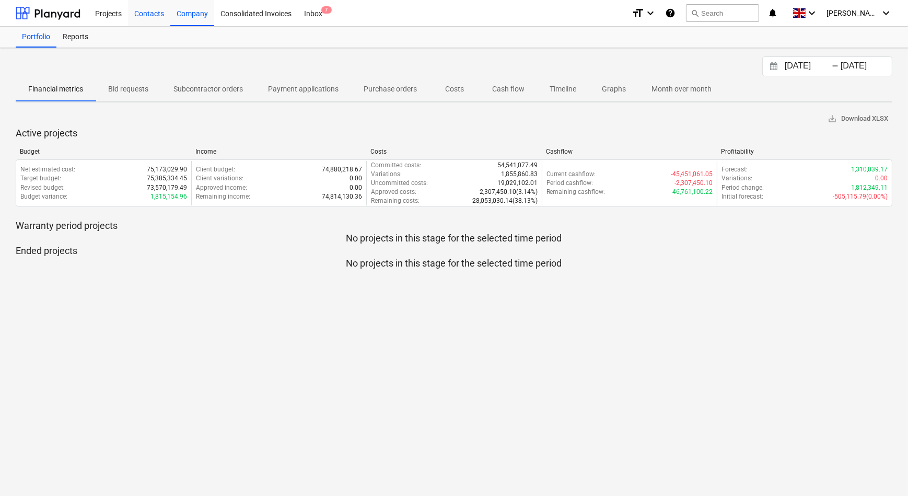
click at [156, 15] on div "Contacts" at bounding box center [149, 12] width 42 height 27
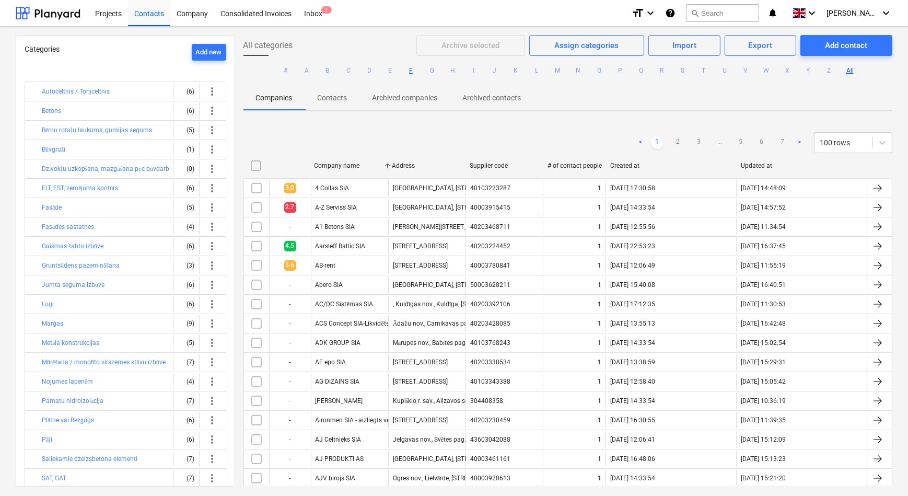
click at [409, 71] on button "F" at bounding box center [411, 70] width 13 height 13
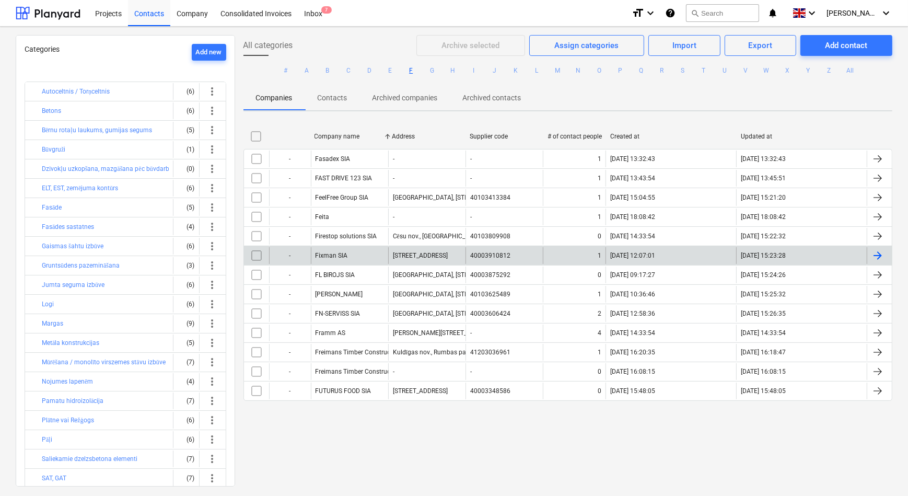
click at [353, 251] on div "Fixman SIA" at bounding box center [349, 255] width 77 height 17
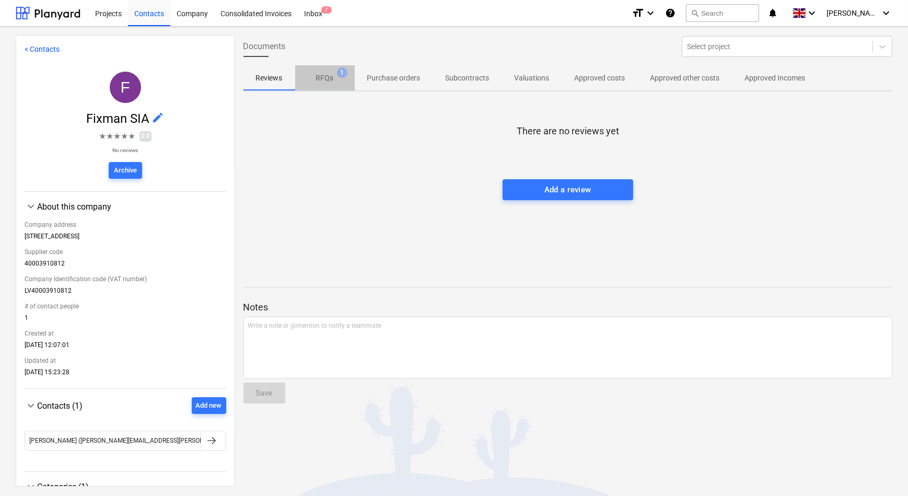
click at [329, 79] on p "RFQs" at bounding box center [325, 78] width 18 height 11
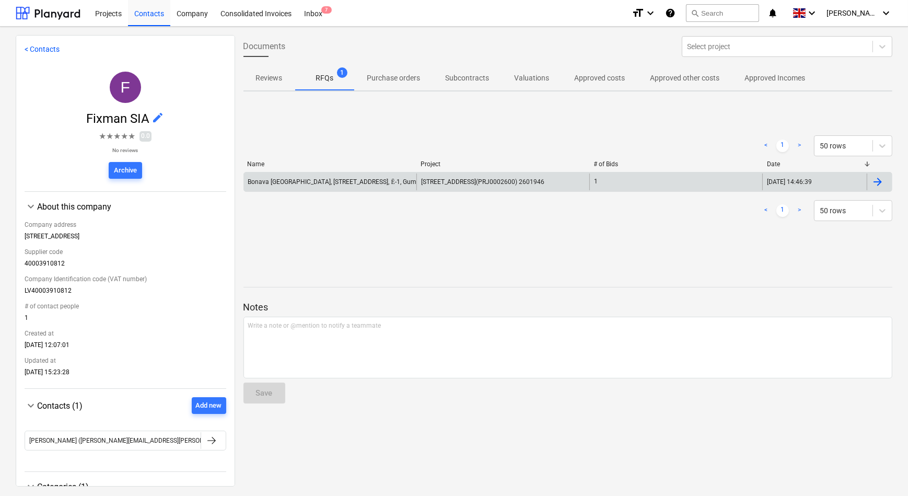
click at [334, 183] on div "Bonava [GEOGRAPHIC_DATA], [STREET_ADDRESS], Ē-1, Gumijas segums" at bounding box center [349, 182] width 202 height 8
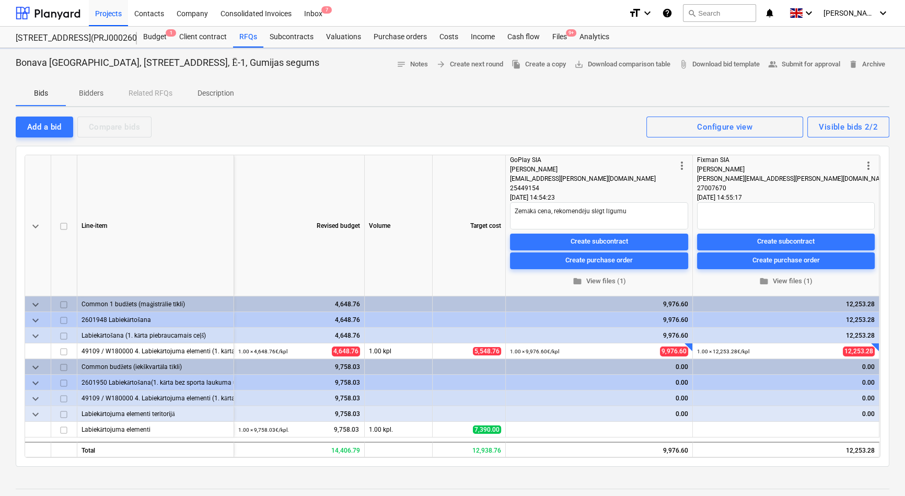
type textarea "x"
